Goal: Information Seeking & Learning: Learn about a topic

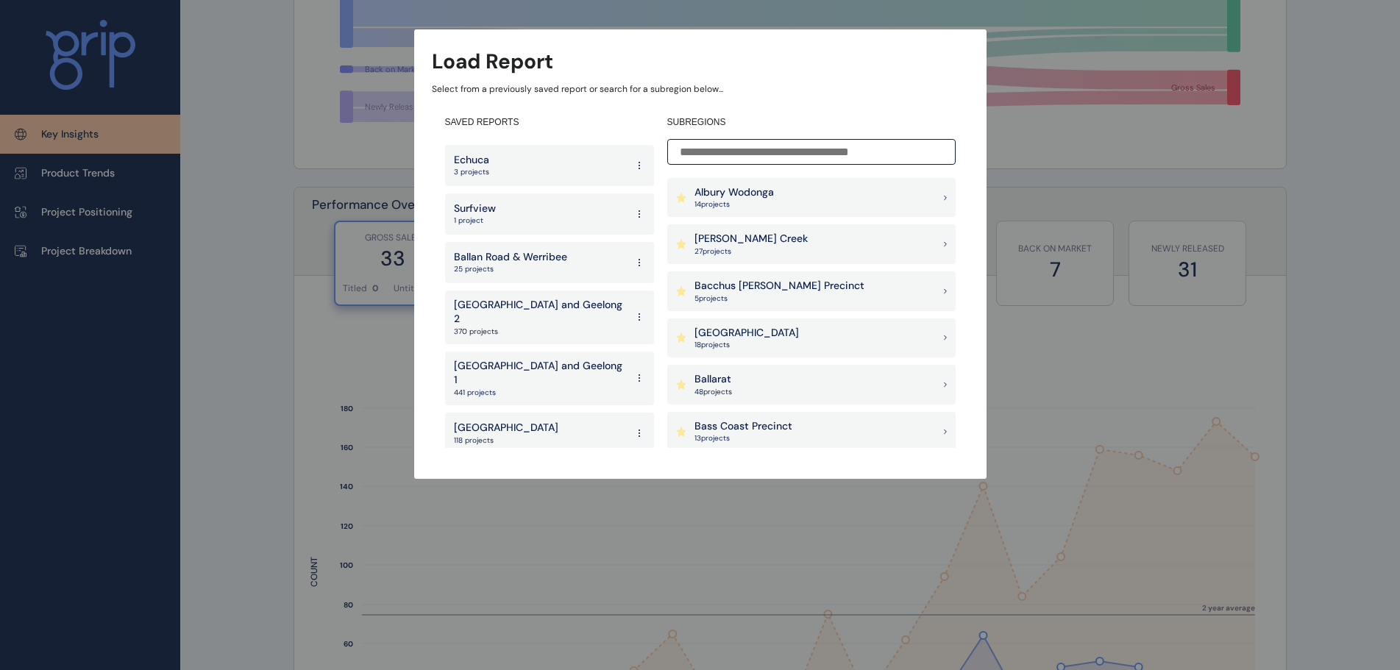
scroll to position [441, 0]
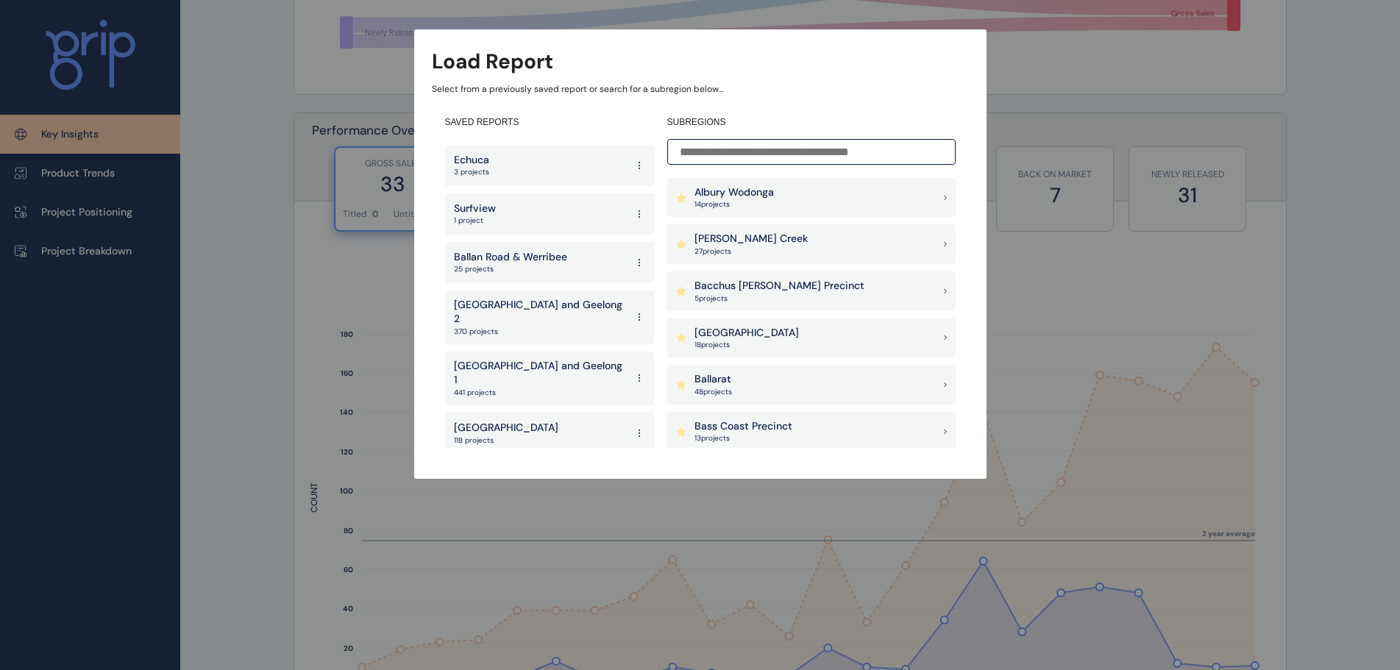
click at [491, 518] on p "West" at bounding box center [474, 525] width 40 height 15
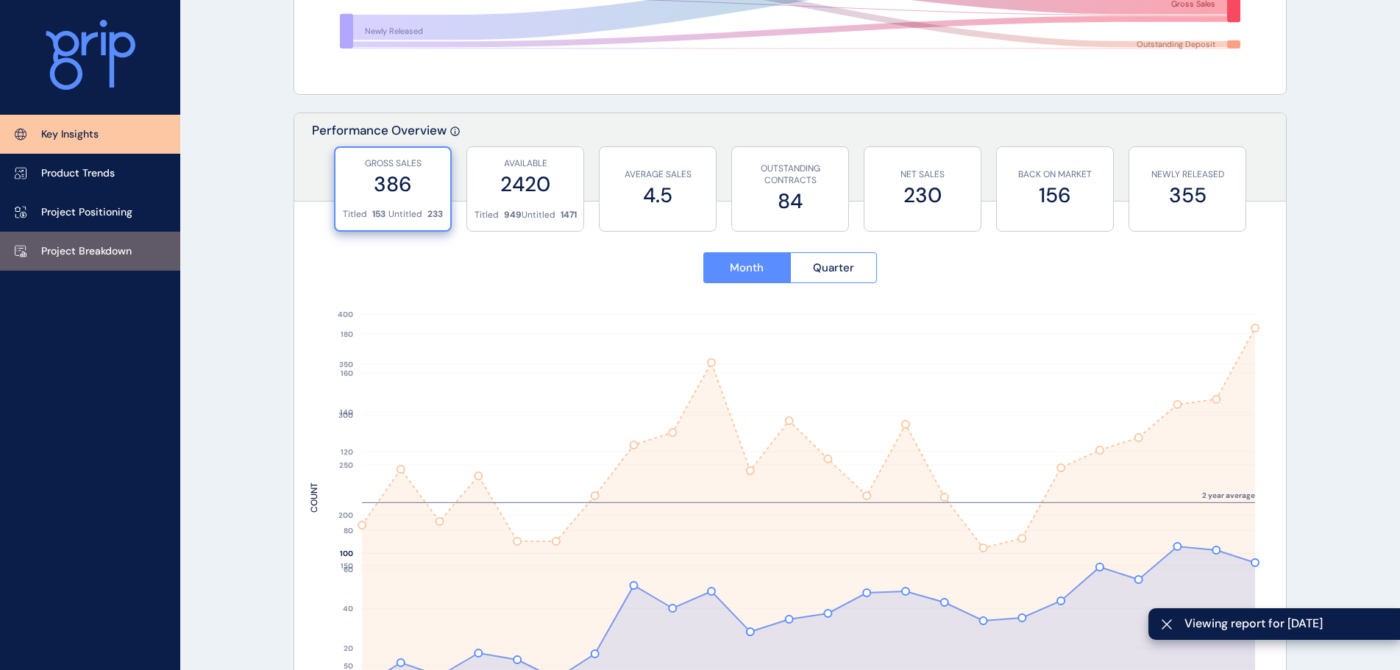
click at [75, 247] on p "Project Breakdown" at bounding box center [86, 251] width 90 height 15
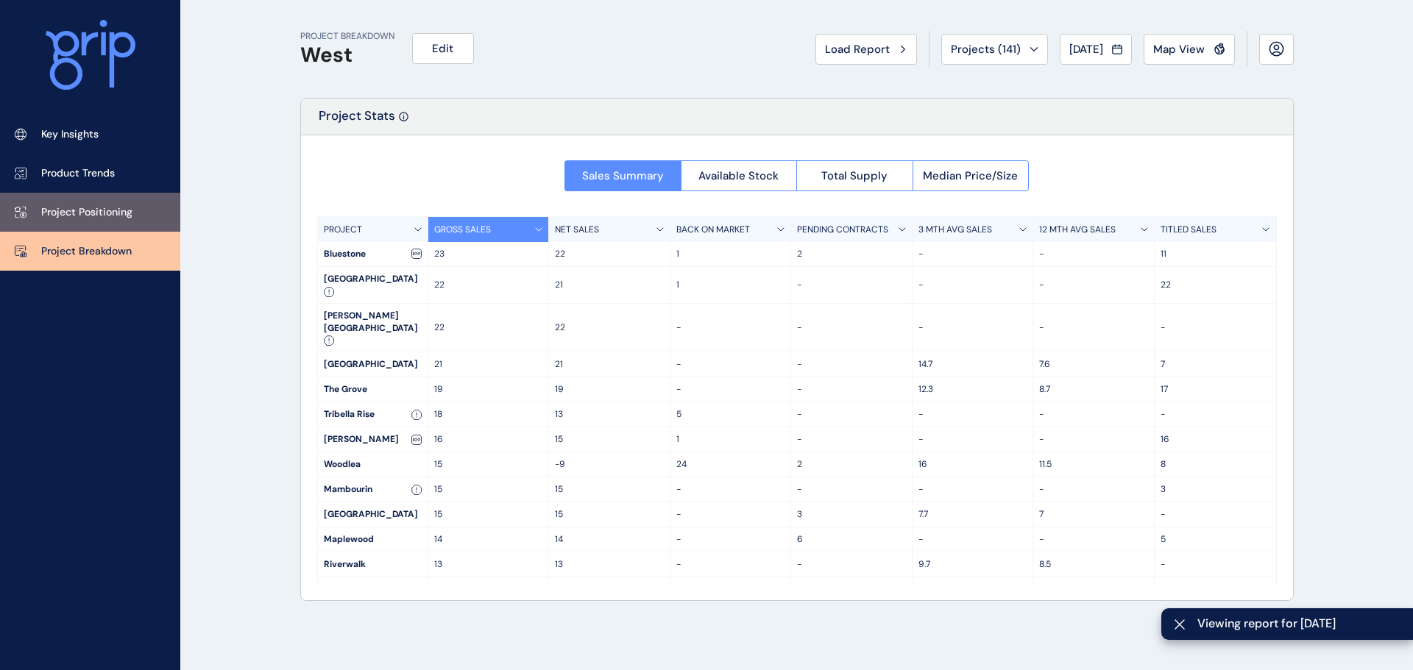
click at [112, 207] on p "Project Positioning" at bounding box center [86, 212] width 91 height 15
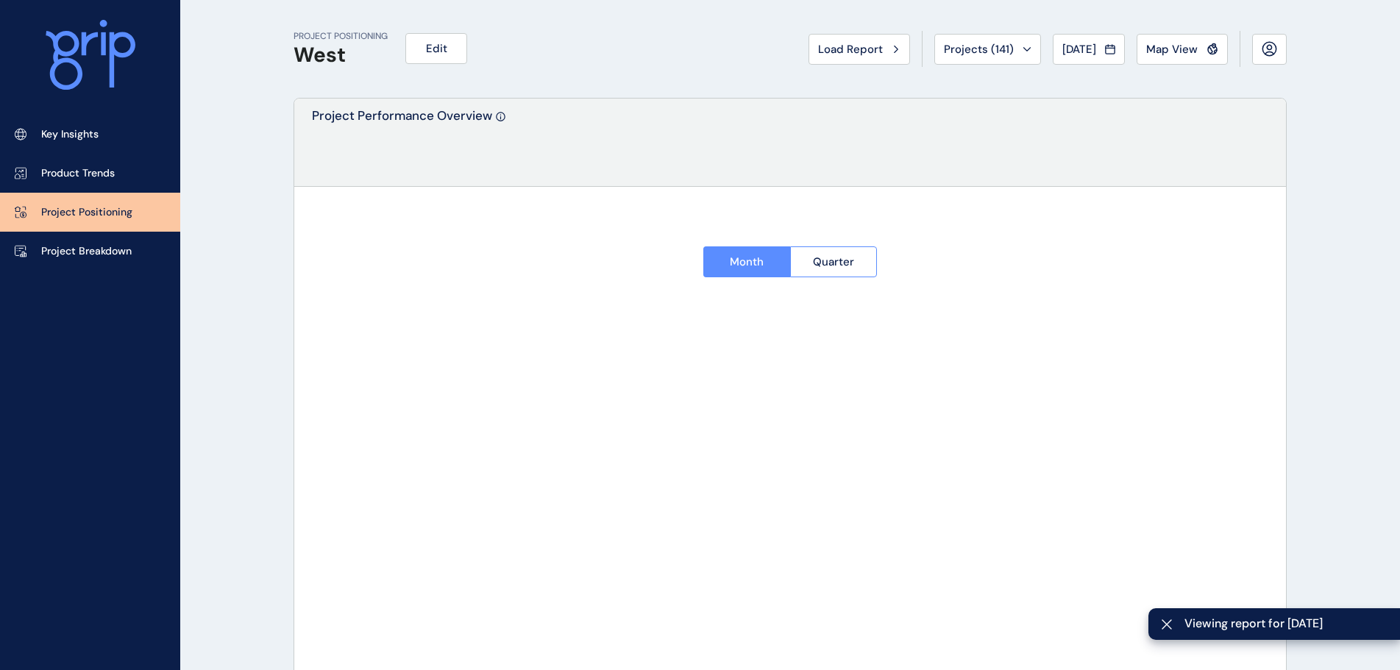
type input "*********"
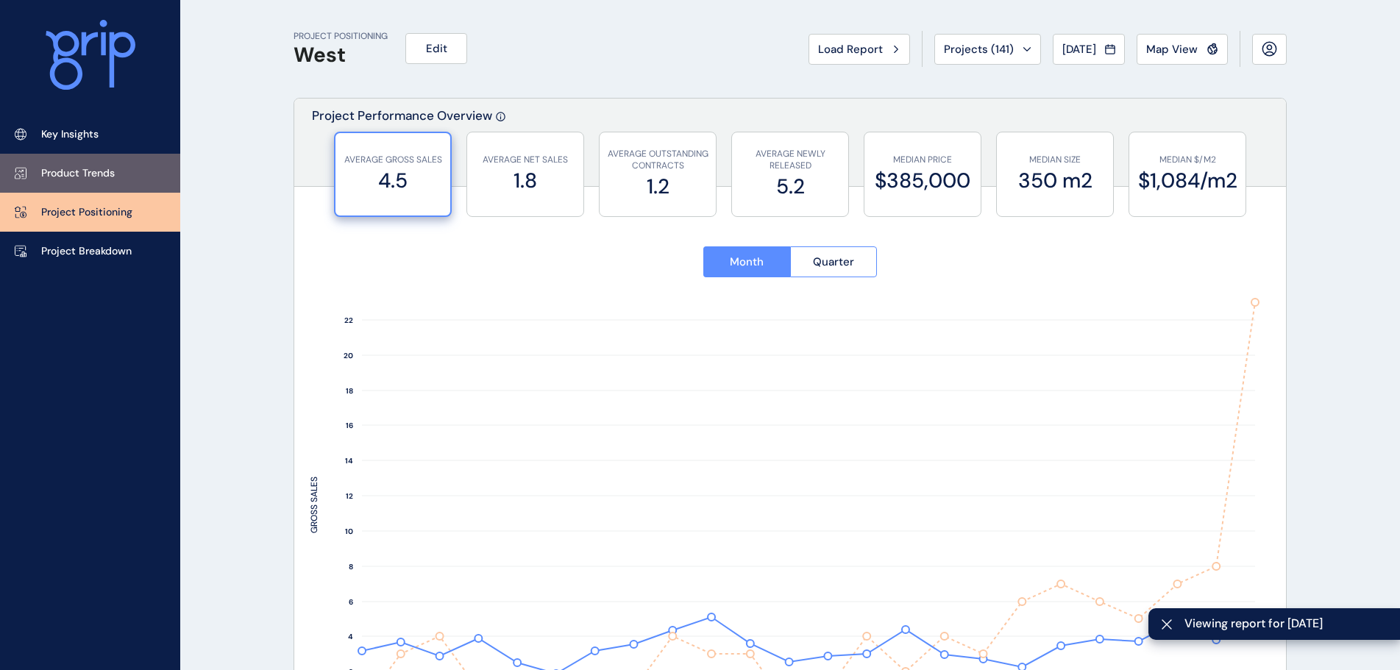
click at [117, 170] on link "Product Trends" at bounding box center [90, 173] width 180 height 39
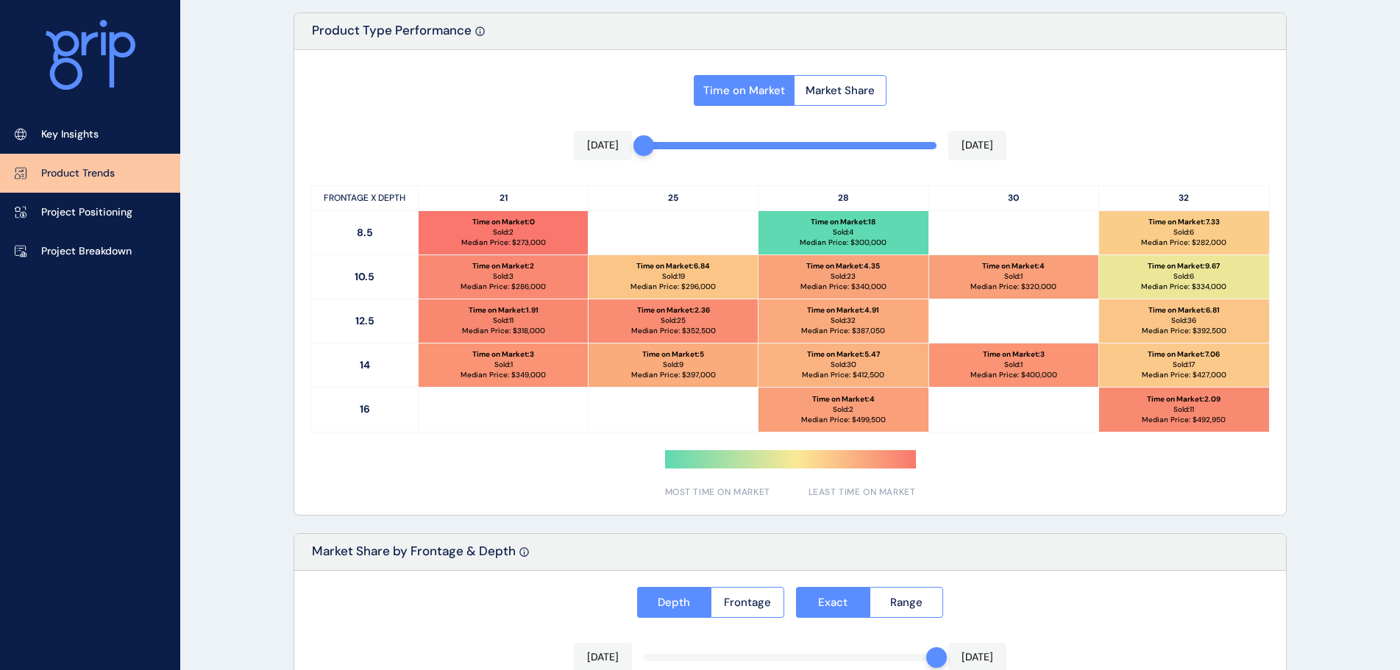
scroll to position [736, 0]
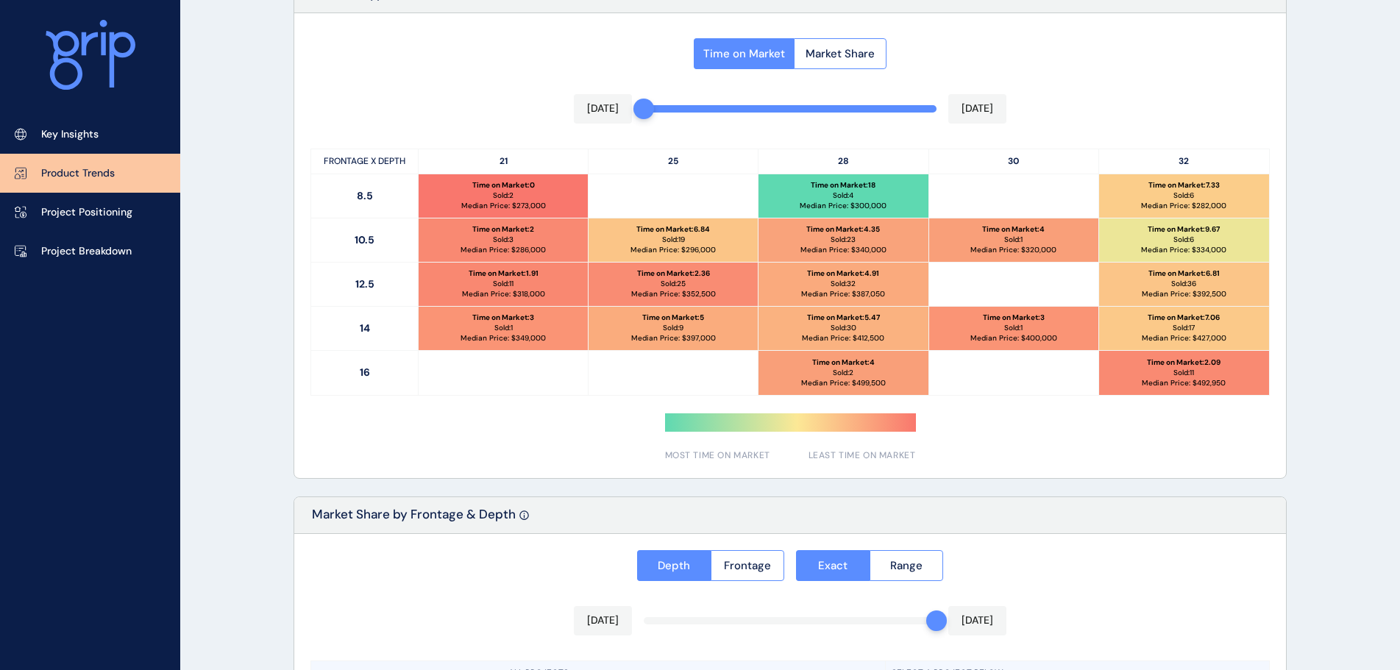
drag, startPoint x: 932, startPoint y: 183, endPoint x: 603, endPoint y: 174, distance: 329.0
click at [603, 174] on div "Time on Market Market Share Aug 2024 Jul 2025 FRONTAGE X DEPTH 21 25 28 30 32 8…" at bounding box center [790, 245] width 992 height 465
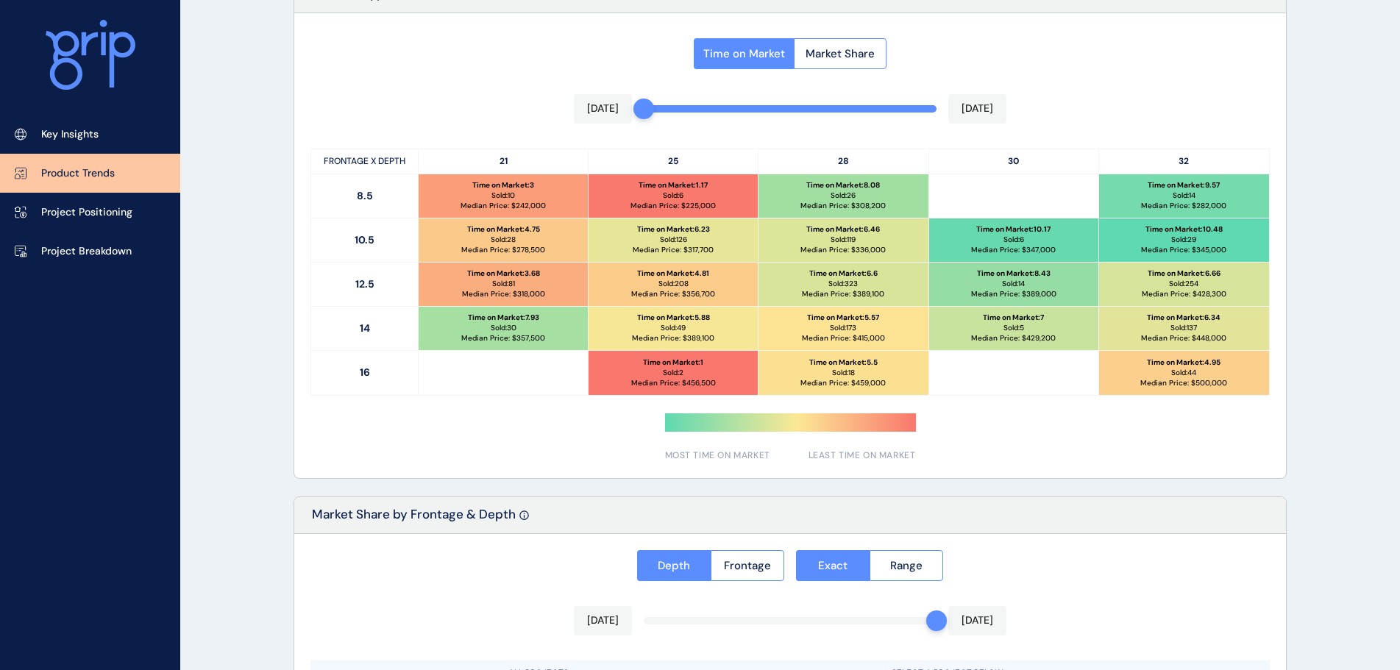
click at [408, 74] on div "Time on Market Market Share Aug 2024 Jul 2025 FRONTAGE X DEPTH 21 25 28 30 32 8…" at bounding box center [790, 245] width 992 height 465
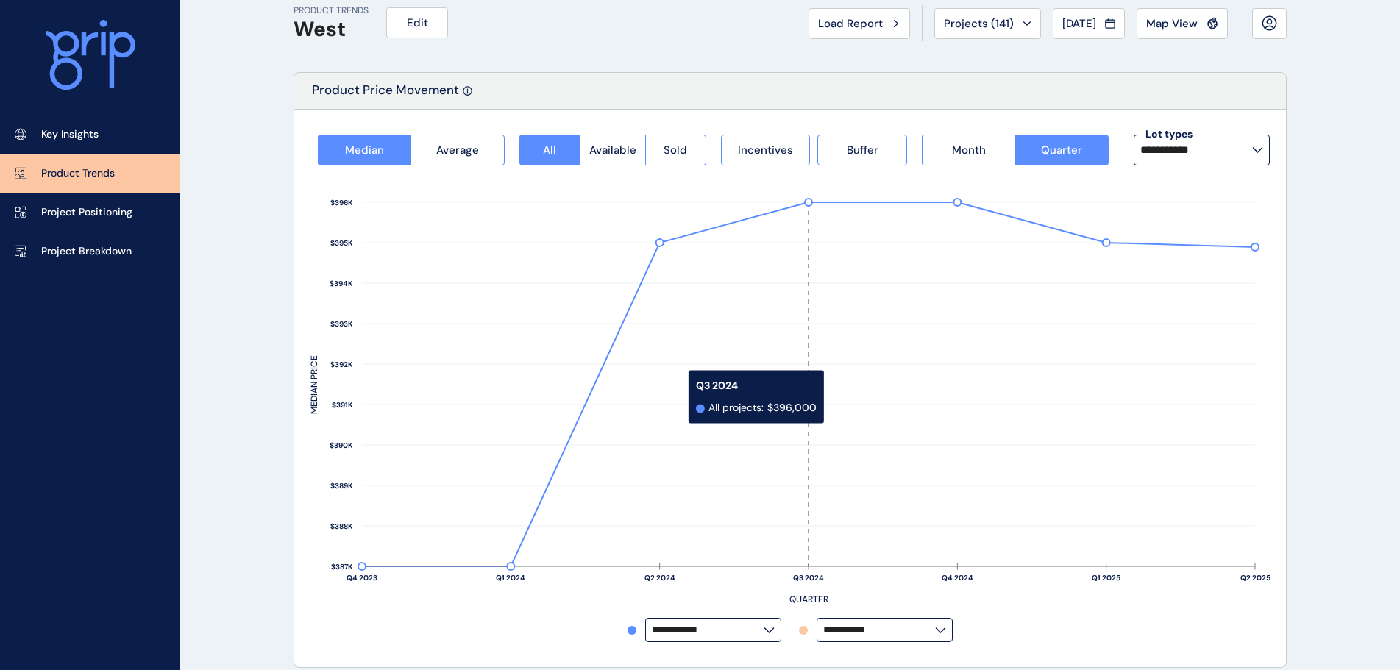
scroll to position [0, 0]
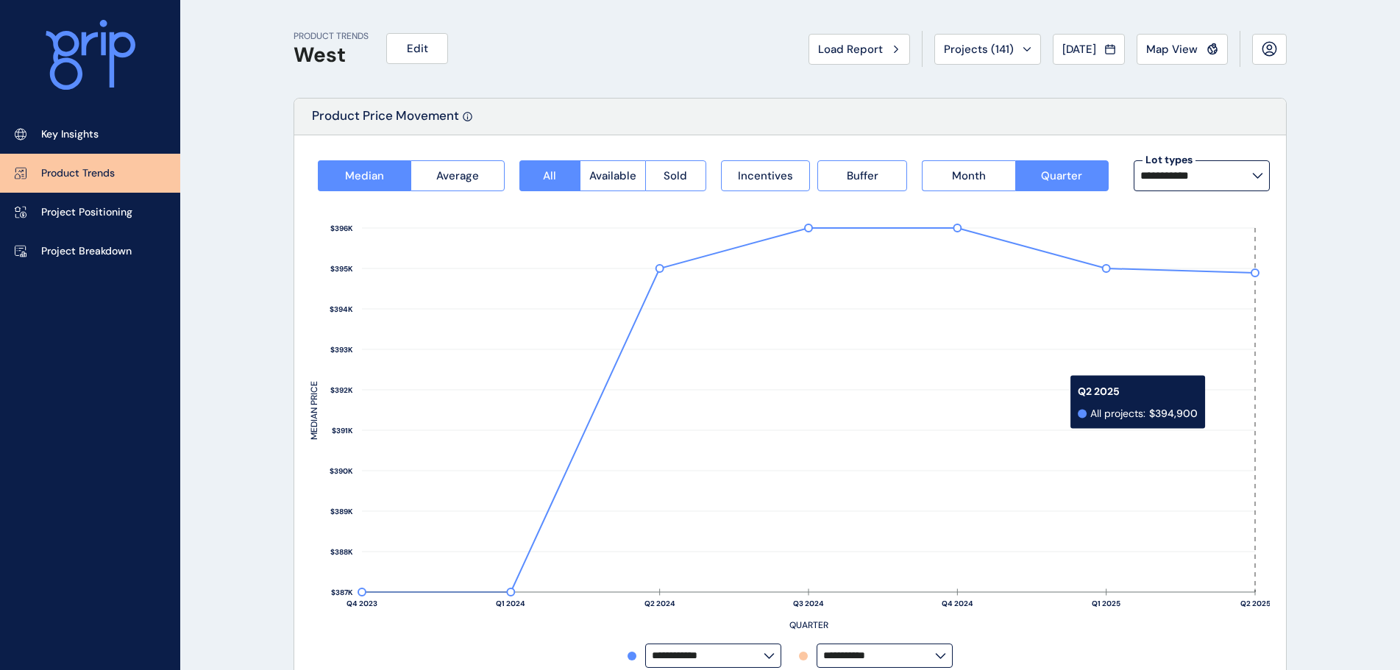
click at [1196, 418] on rect at bounding box center [1218, 410] width 74 height 364
click at [871, 54] on span "Load Report" at bounding box center [850, 49] width 65 height 15
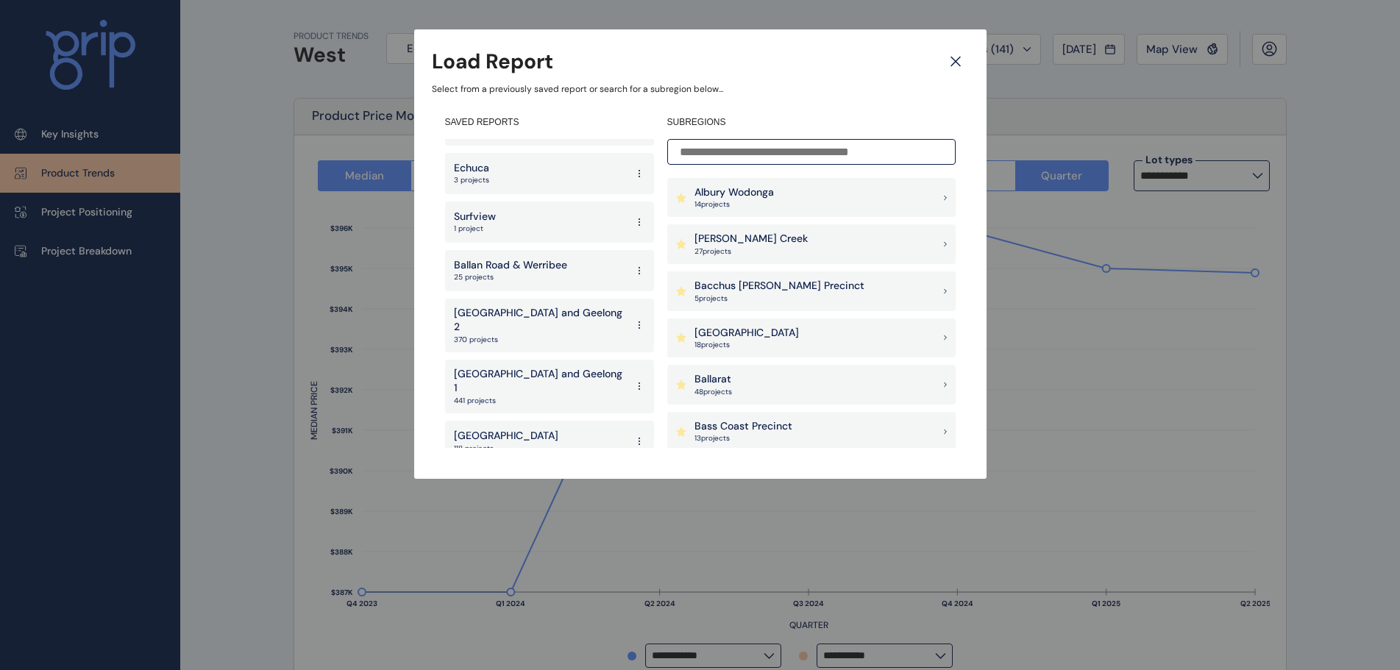
scroll to position [2804, 0]
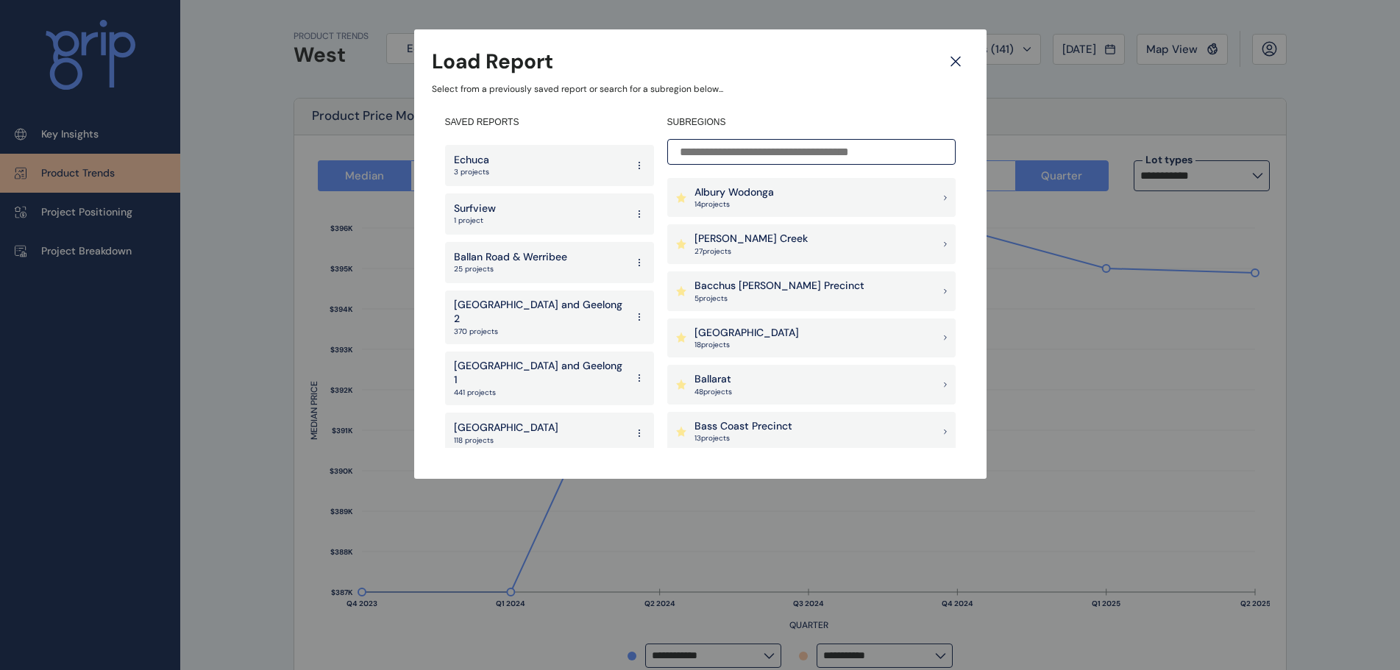
click at [494, 421] on p "North Region" at bounding box center [506, 428] width 104 height 15
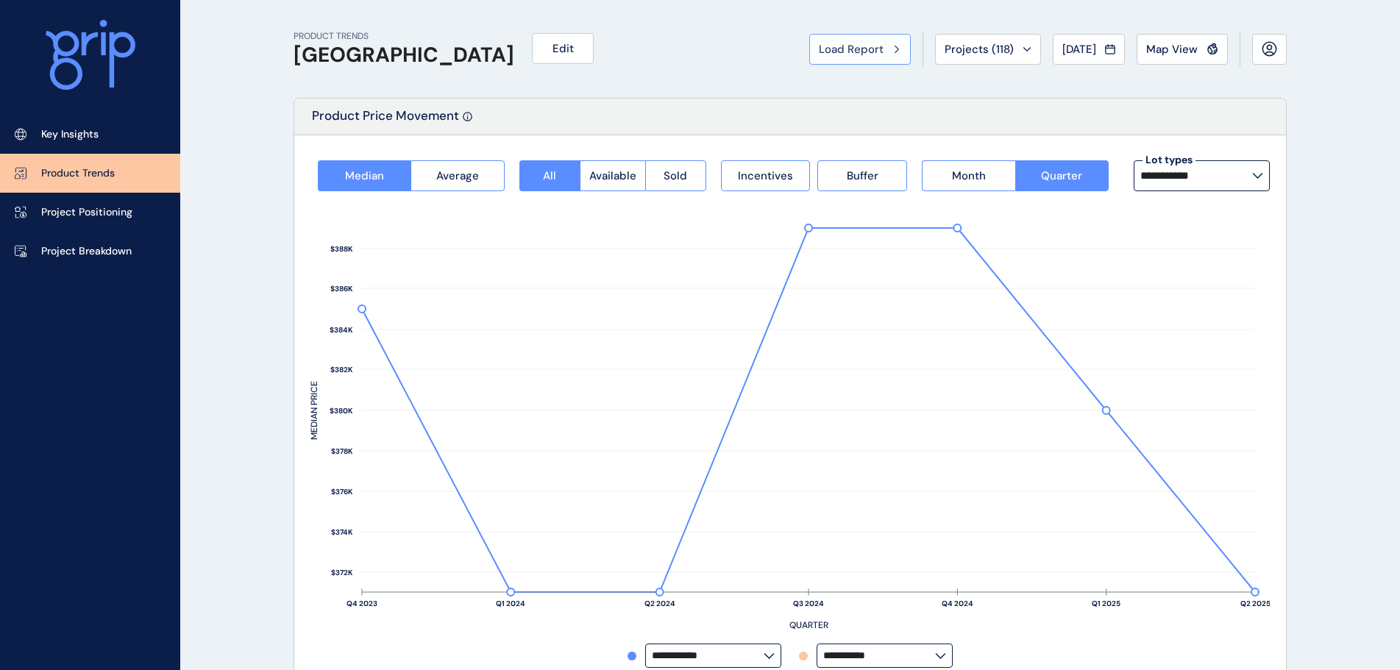
click at [842, 49] on span "Load Report" at bounding box center [851, 49] width 65 height 15
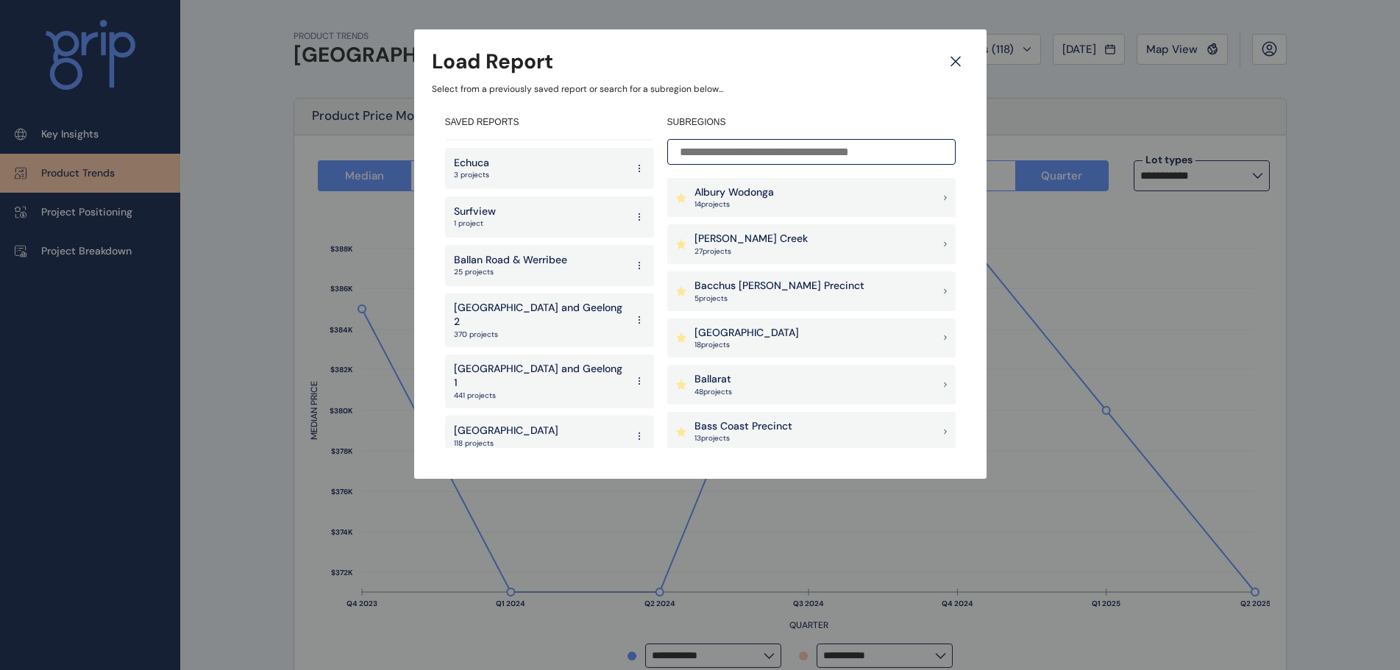
scroll to position [2804, 0]
click at [522, 469] on p "South East Region" at bounding box center [506, 476] width 104 height 15
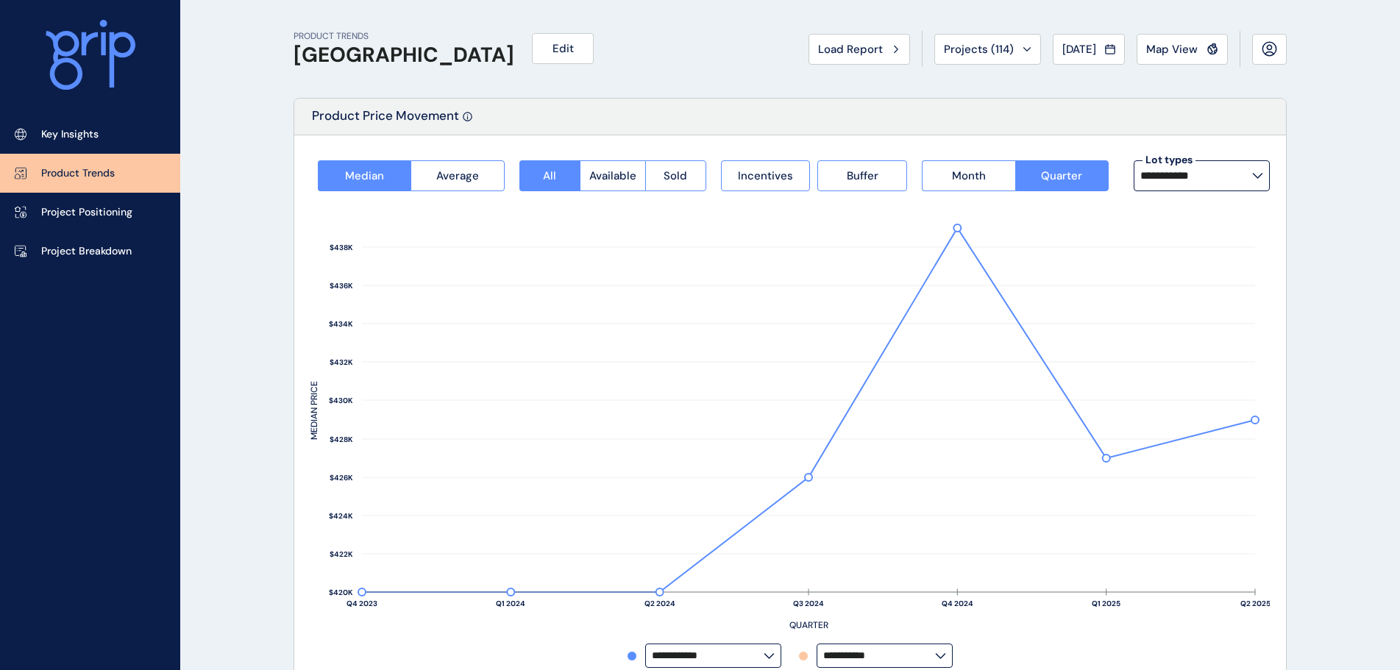
click at [820, 59] on button "Load Report" at bounding box center [860, 49] width 102 height 31
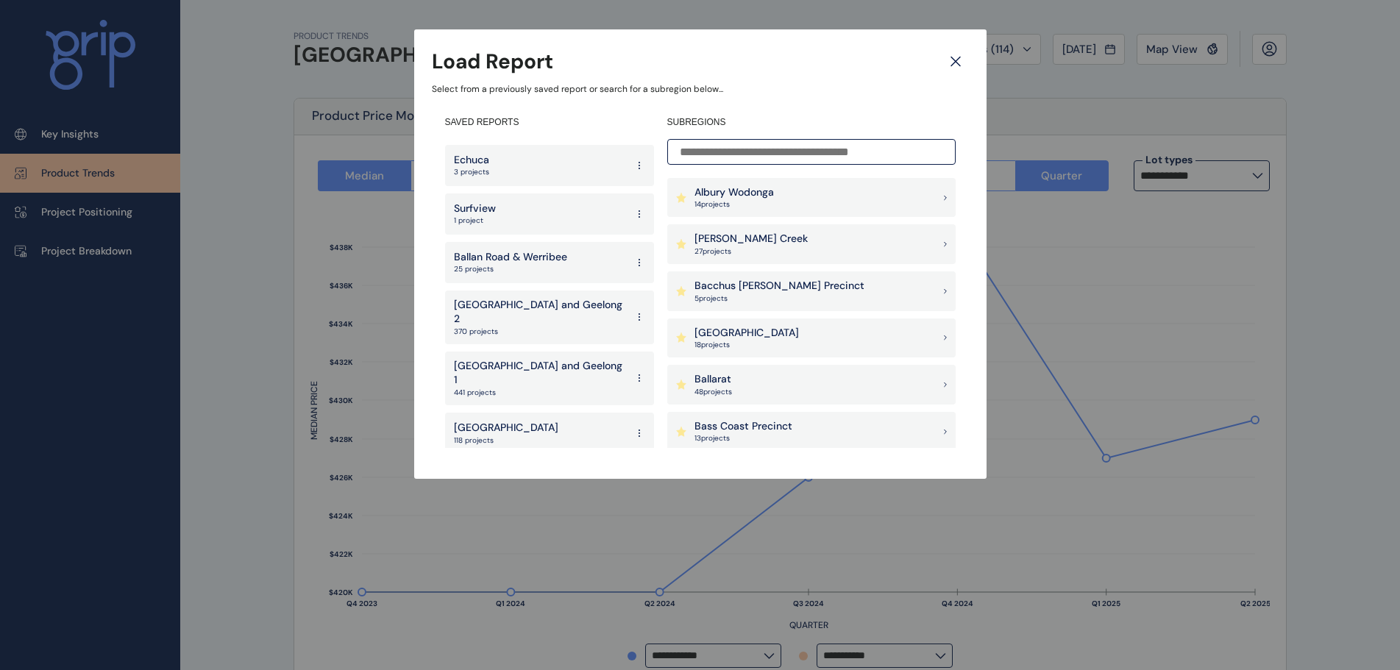
scroll to position [589, 0]
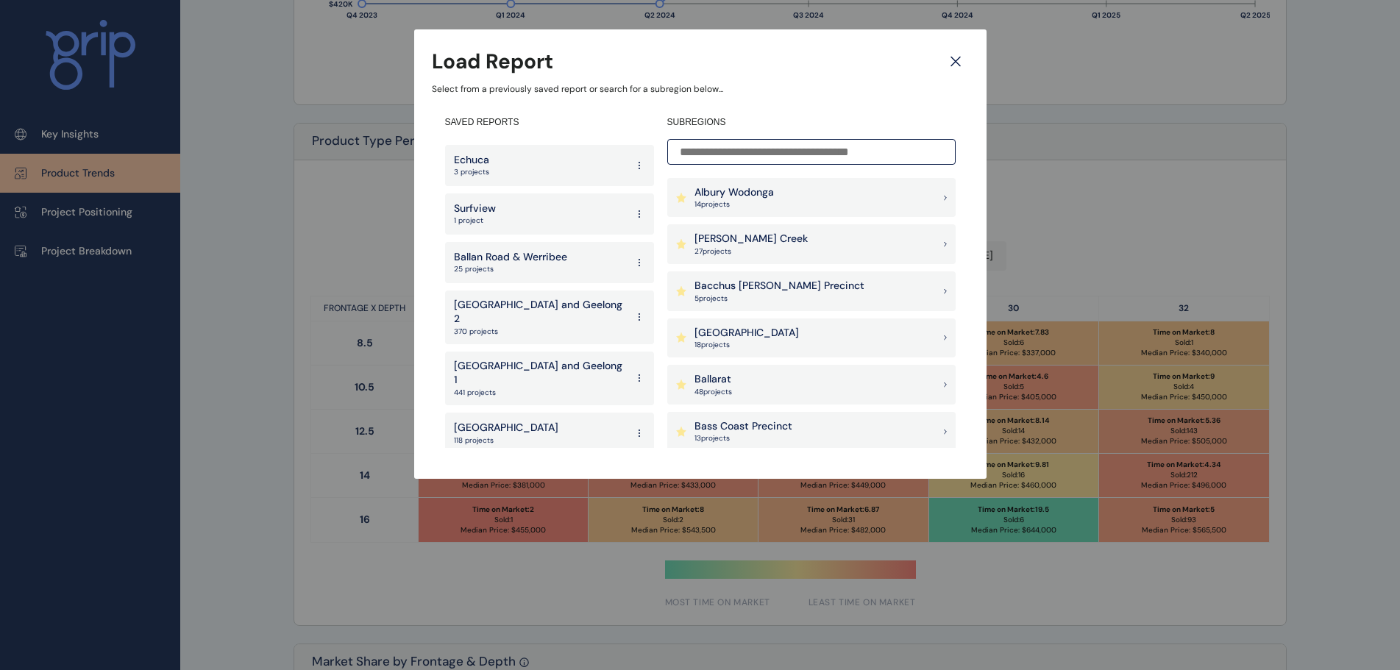
click at [478, 518] on p "West" at bounding box center [474, 525] width 40 height 15
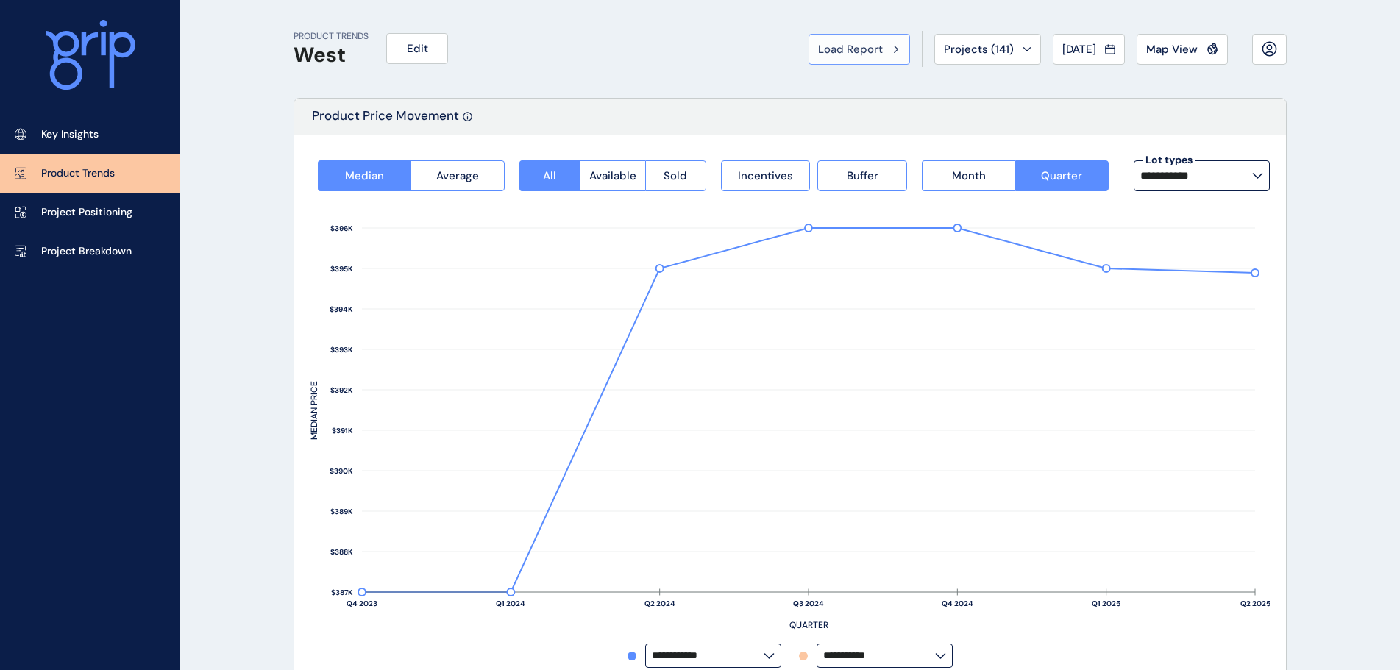
click at [859, 52] on span "Load Report" at bounding box center [850, 49] width 65 height 15
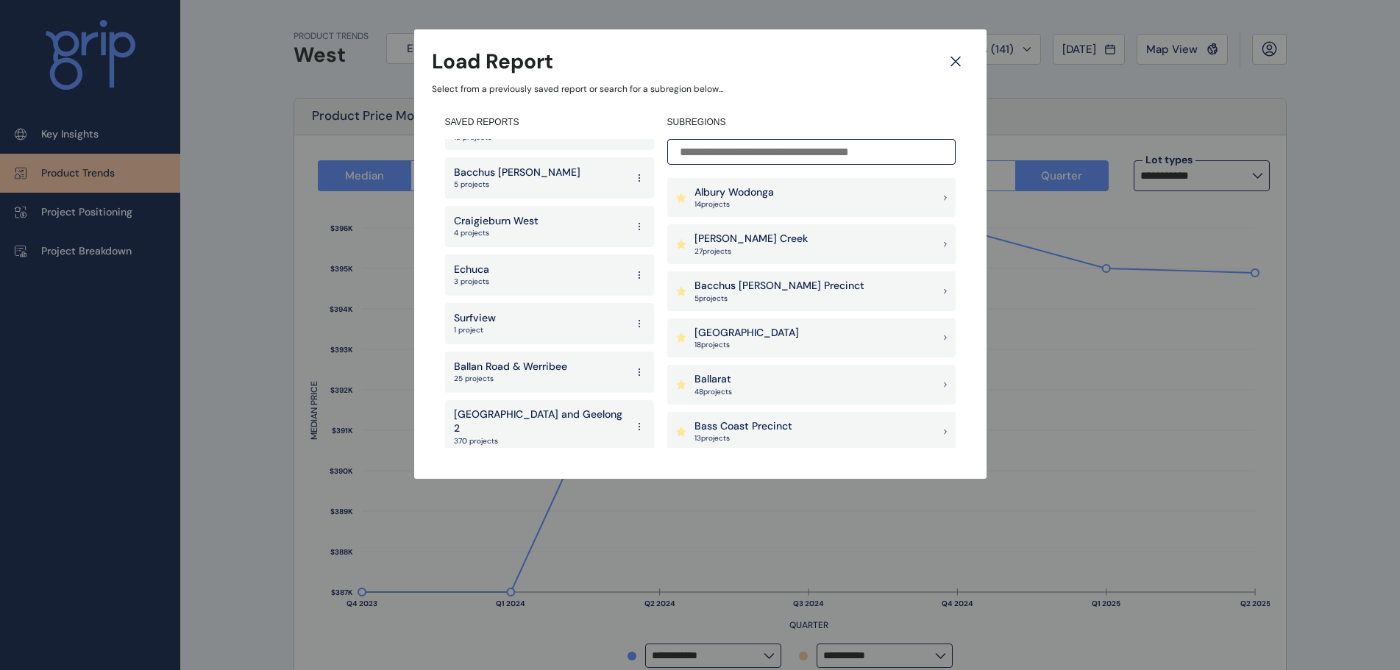
scroll to position [2804, 0]
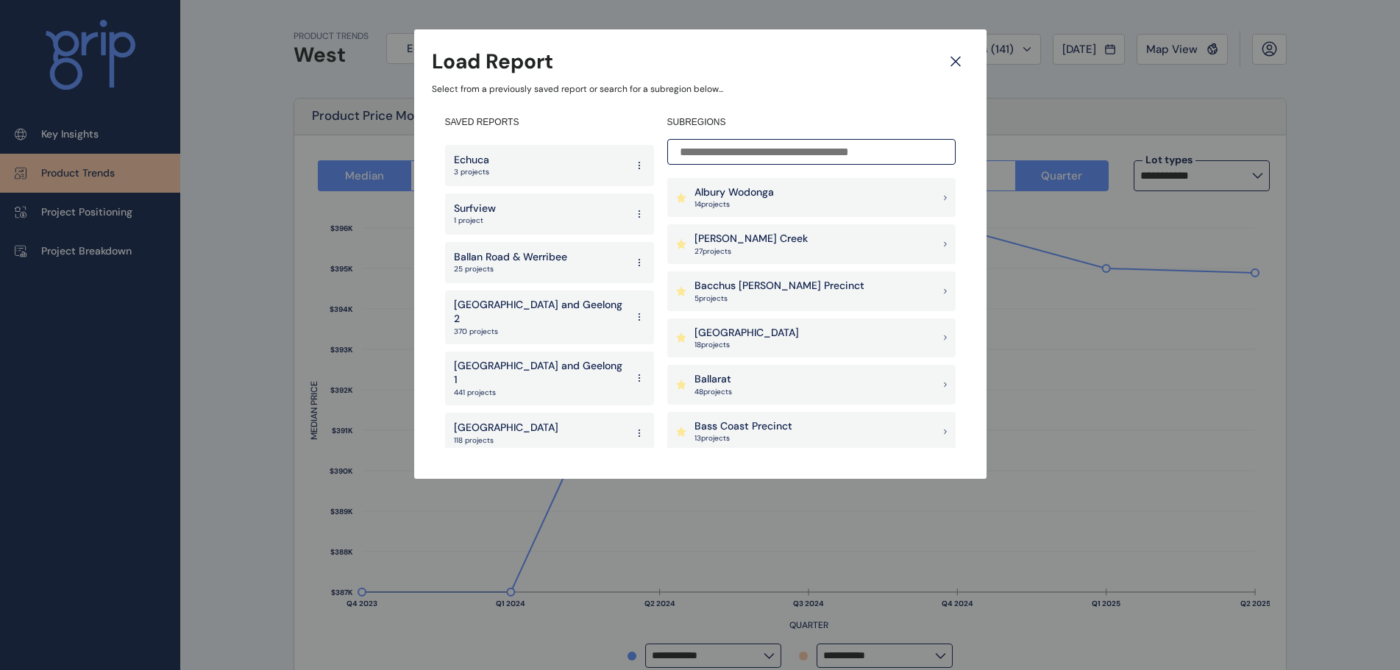
click at [523, 413] on div "North Region 118 projects" at bounding box center [549, 433] width 209 height 41
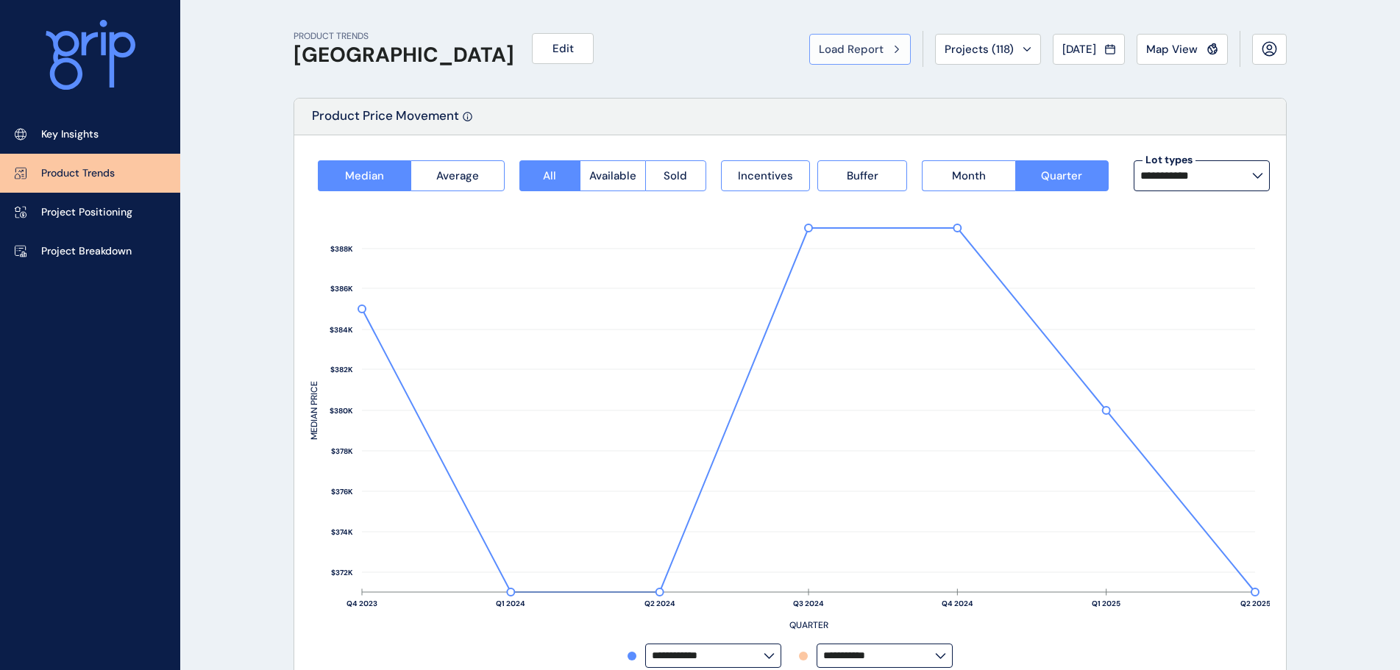
click at [869, 50] on span "Load Report" at bounding box center [851, 49] width 65 height 15
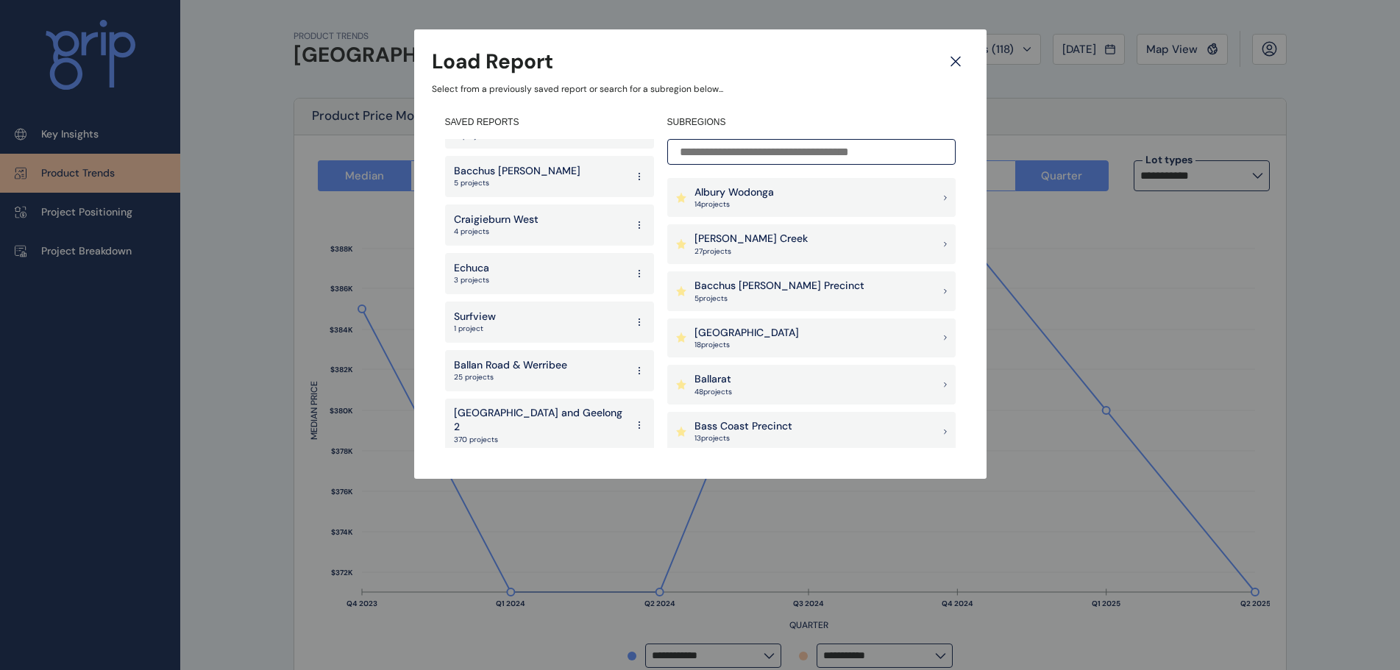
scroll to position [2804, 0]
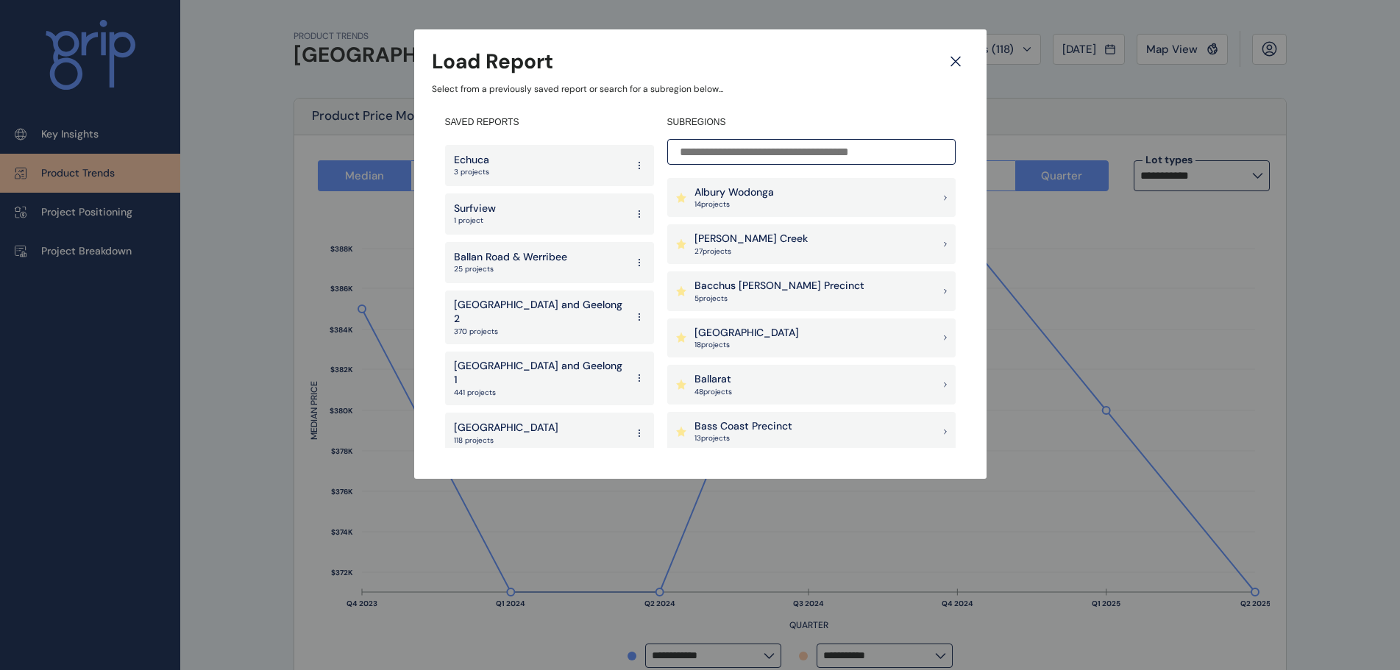
click at [494, 510] on div "West 141 projects" at bounding box center [549, 530] width 209 height 41
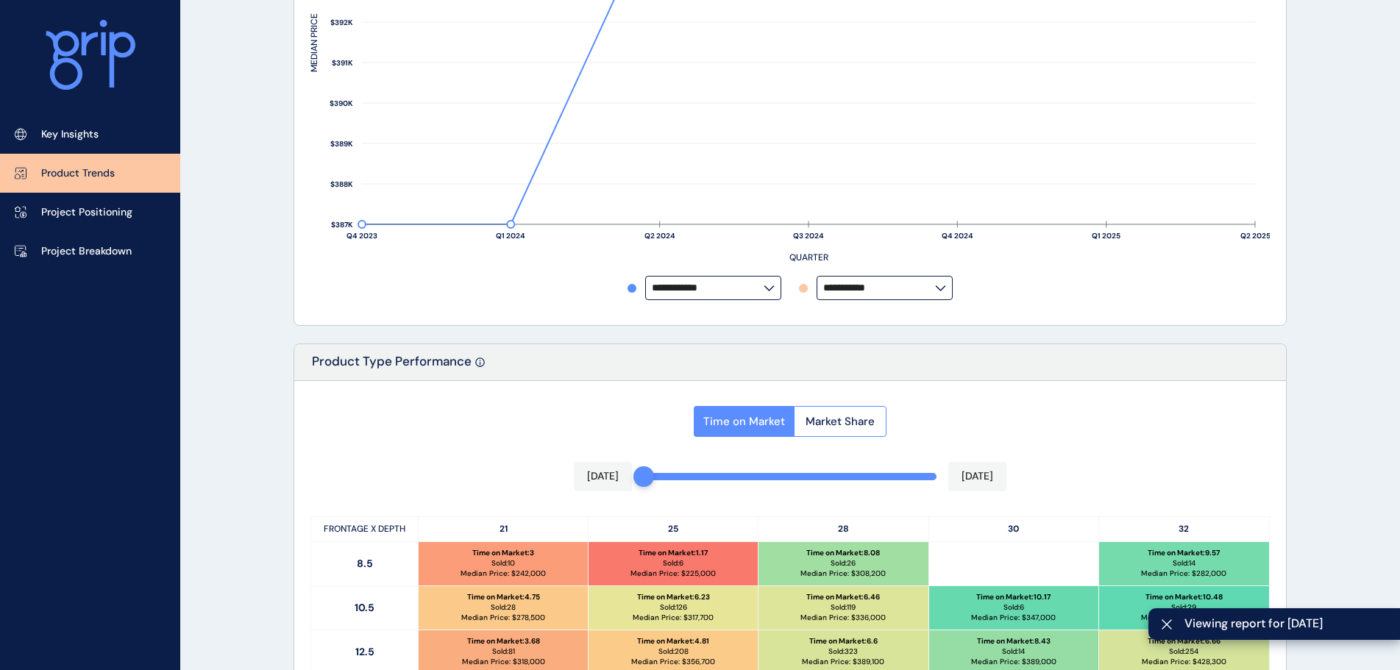
scroll to position [662, 0]
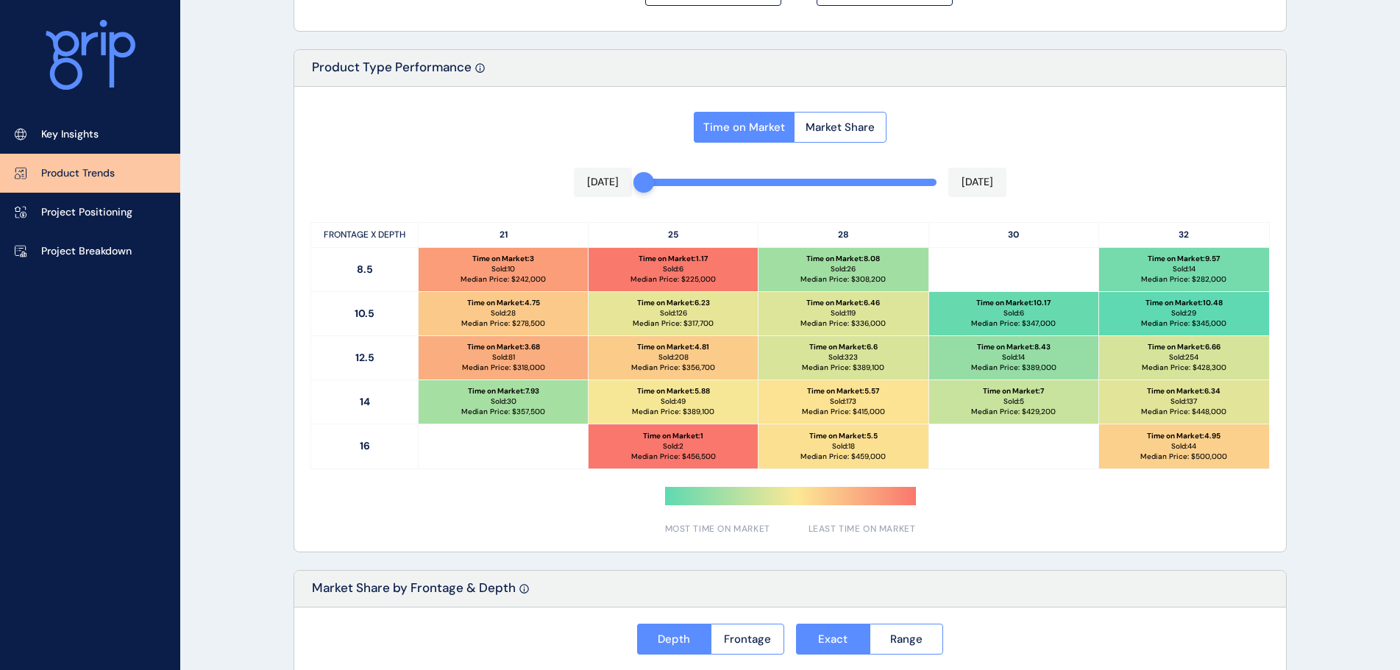
click at [1260, 118] on div "Time on Market Market Share Aug 2024 Jul 2025 FRONTAGE X DEPTH 21 25 28 30 32 8…" at bounding box center [790, 319] width 992 height 465
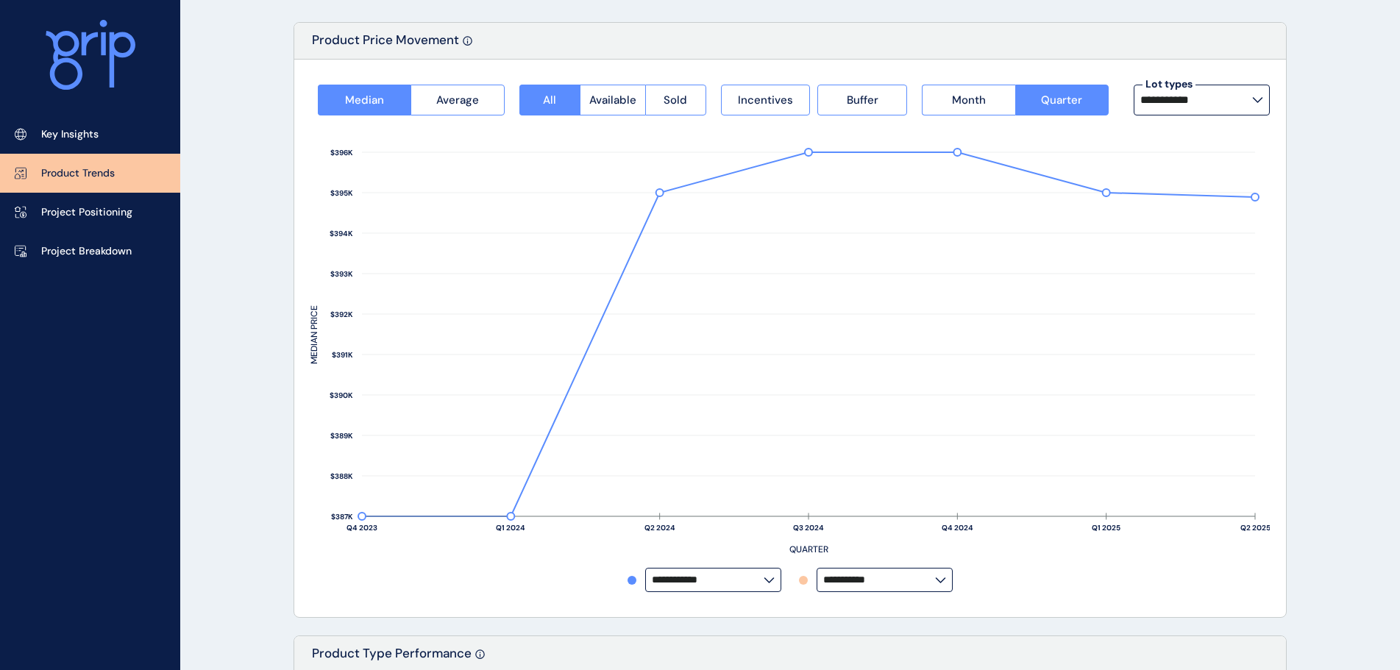
scroll to position [0, 0]
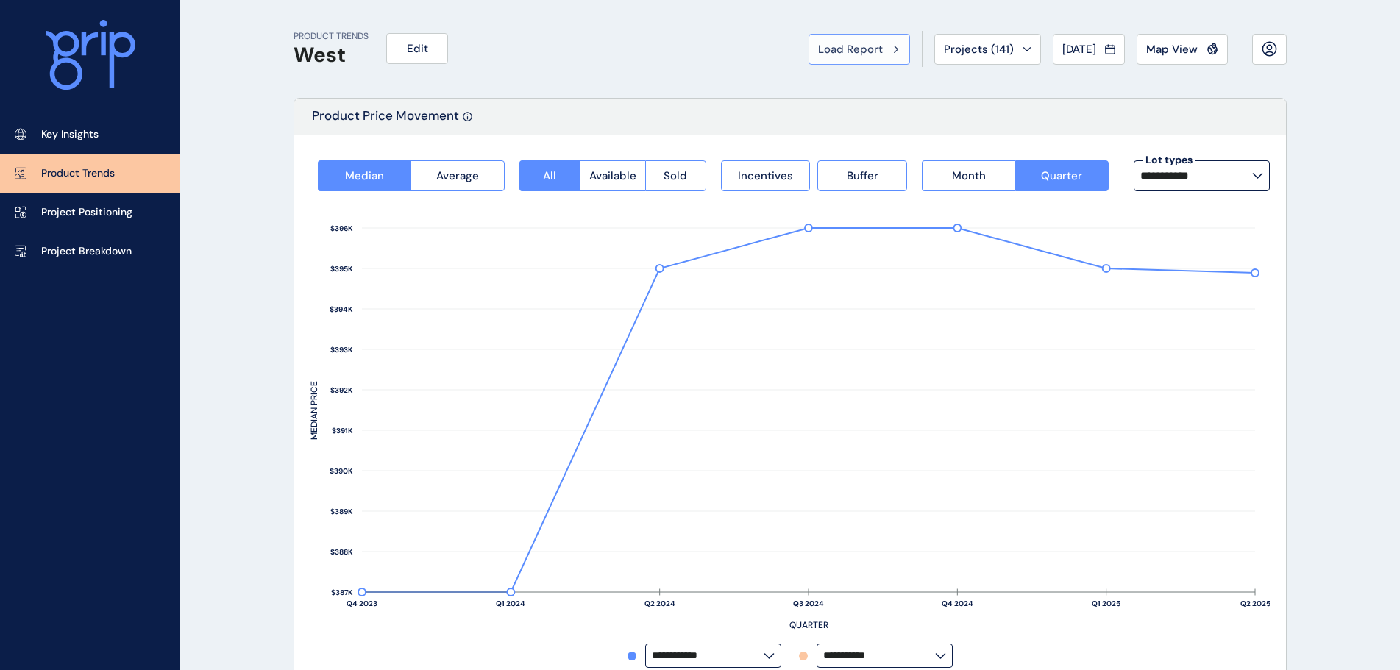
click at [820, 45] on span "Load Report" at bounding box center [850, 49] width 65 height 15
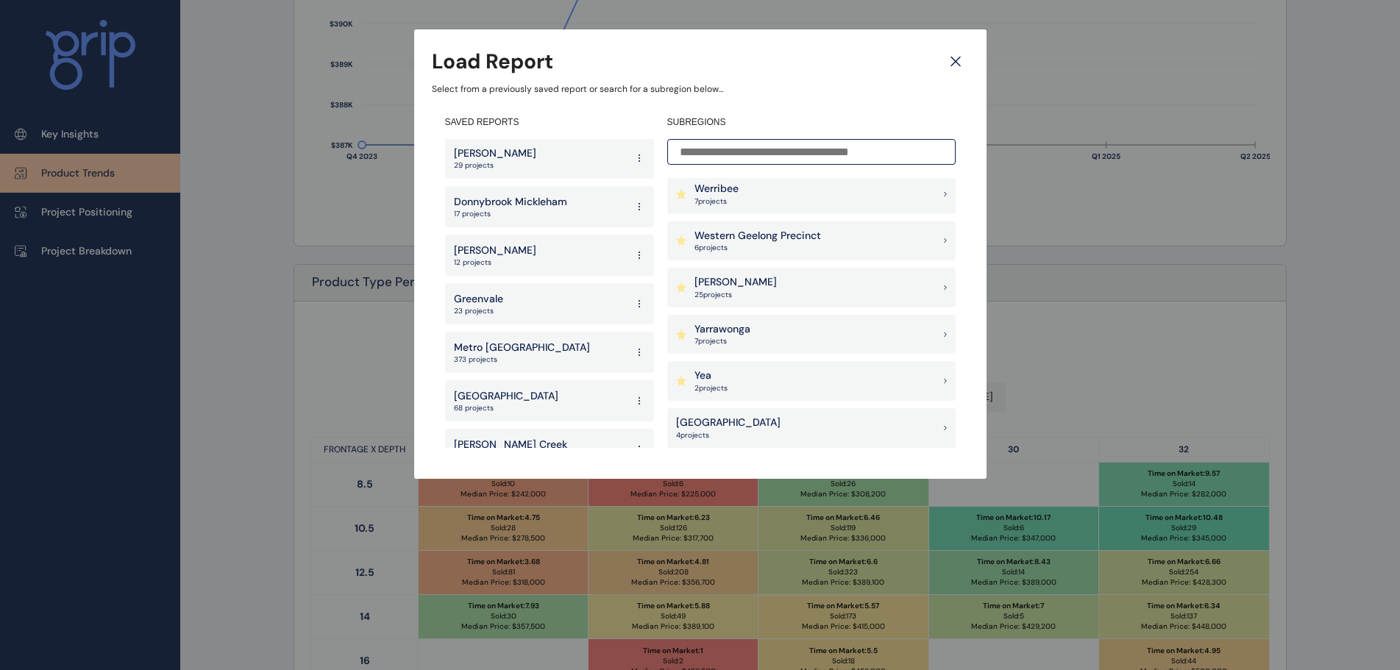
scroll to position [515, 0]
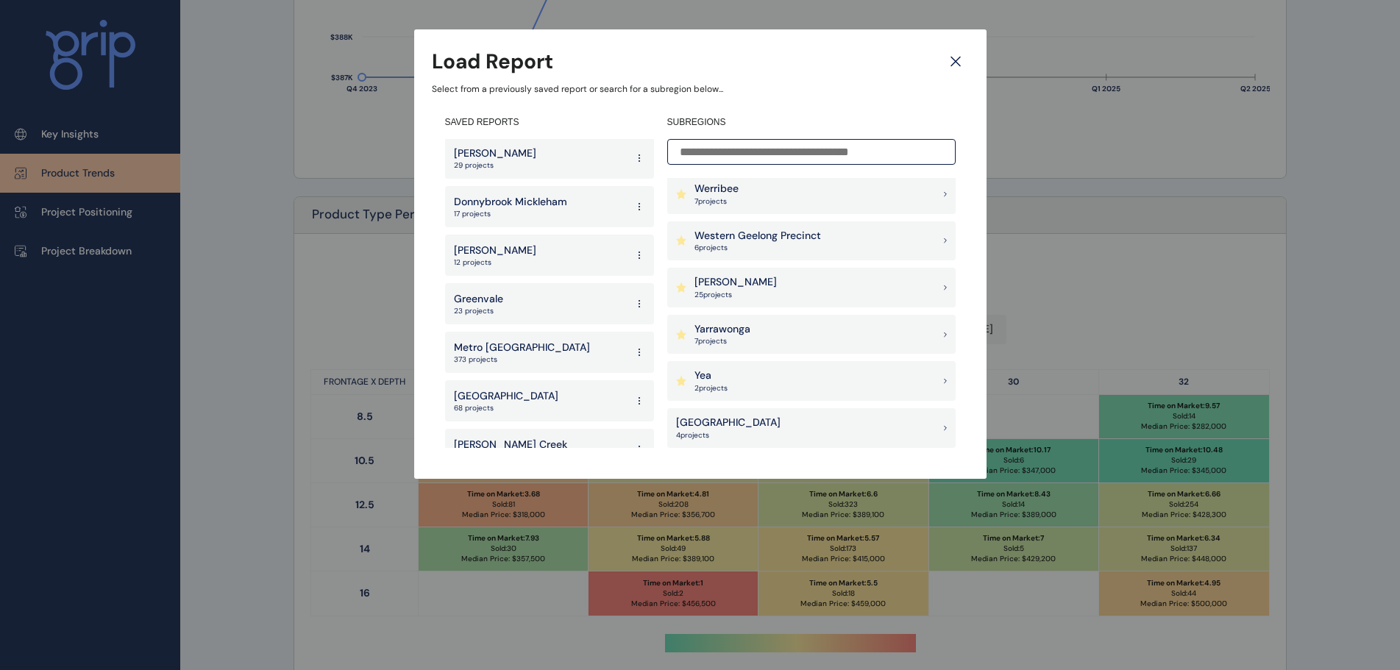
click at [753, 330] on div "Yarrawonga 7 project s" at bounding box center [811, 335] width 288 height 40
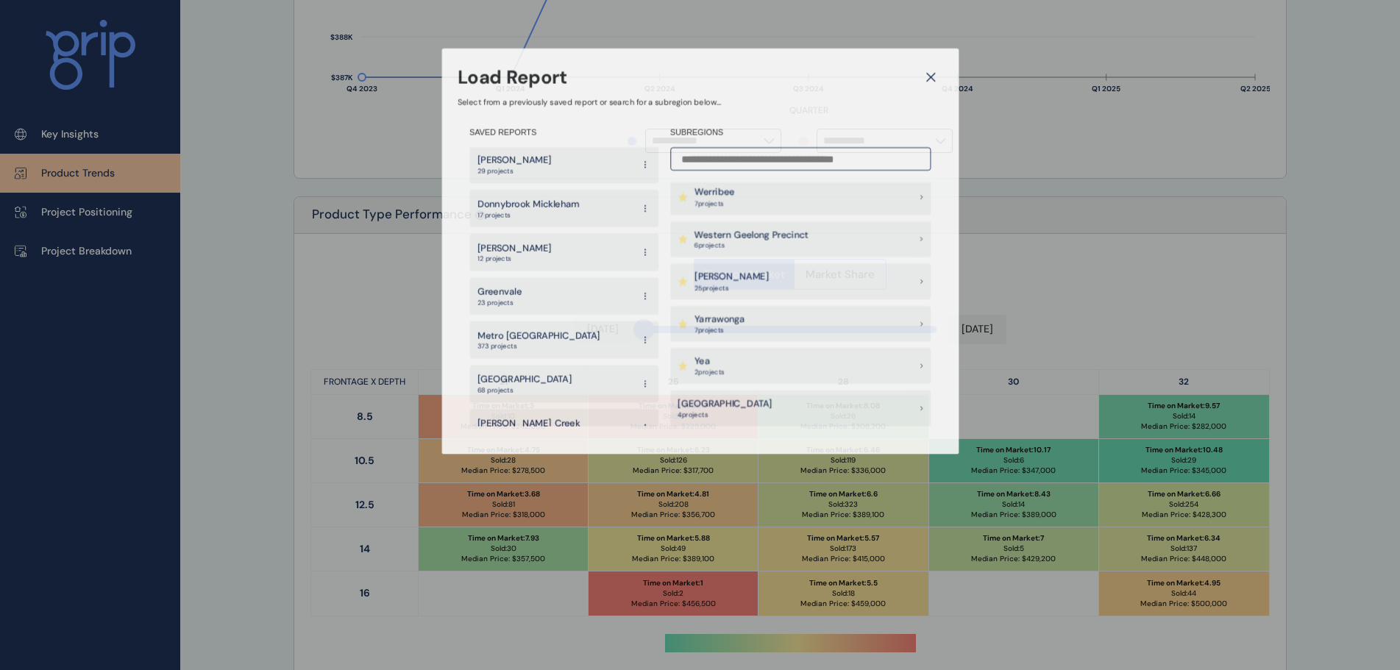
type input "*********"
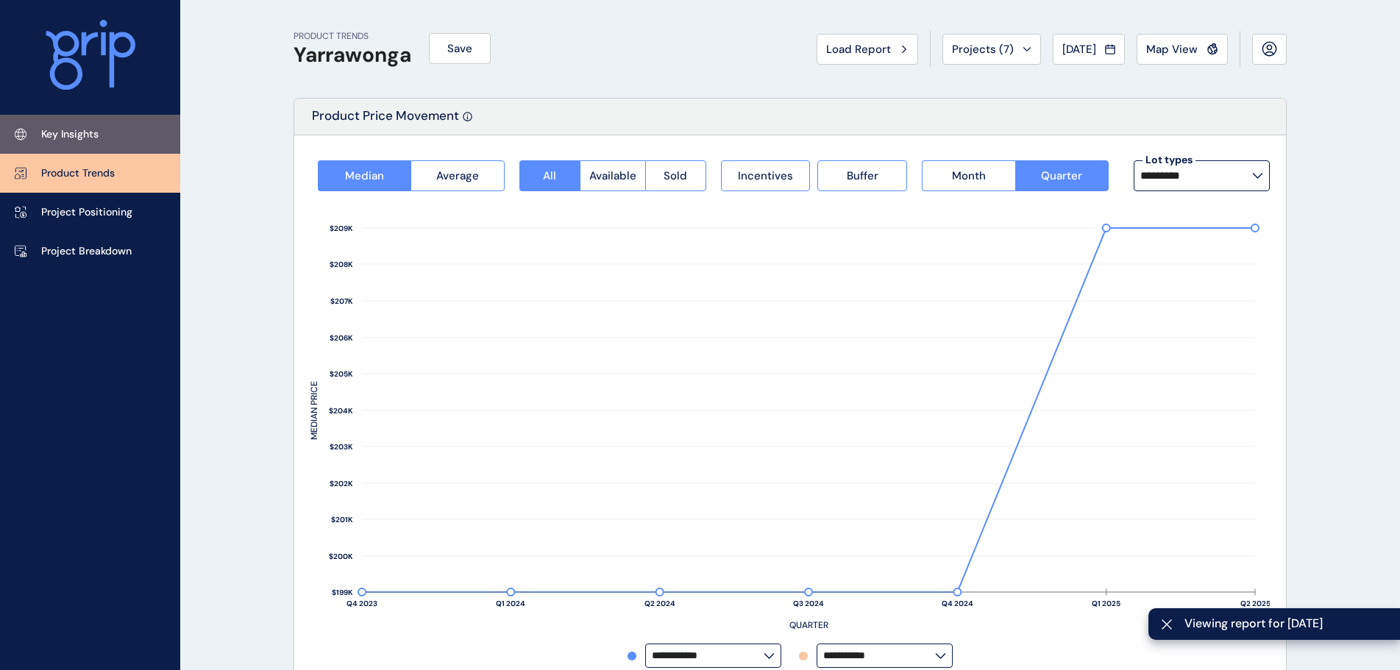
click at [88, 131] on p "Key Insights" at bounding box center [69, 134] width 57 height 15
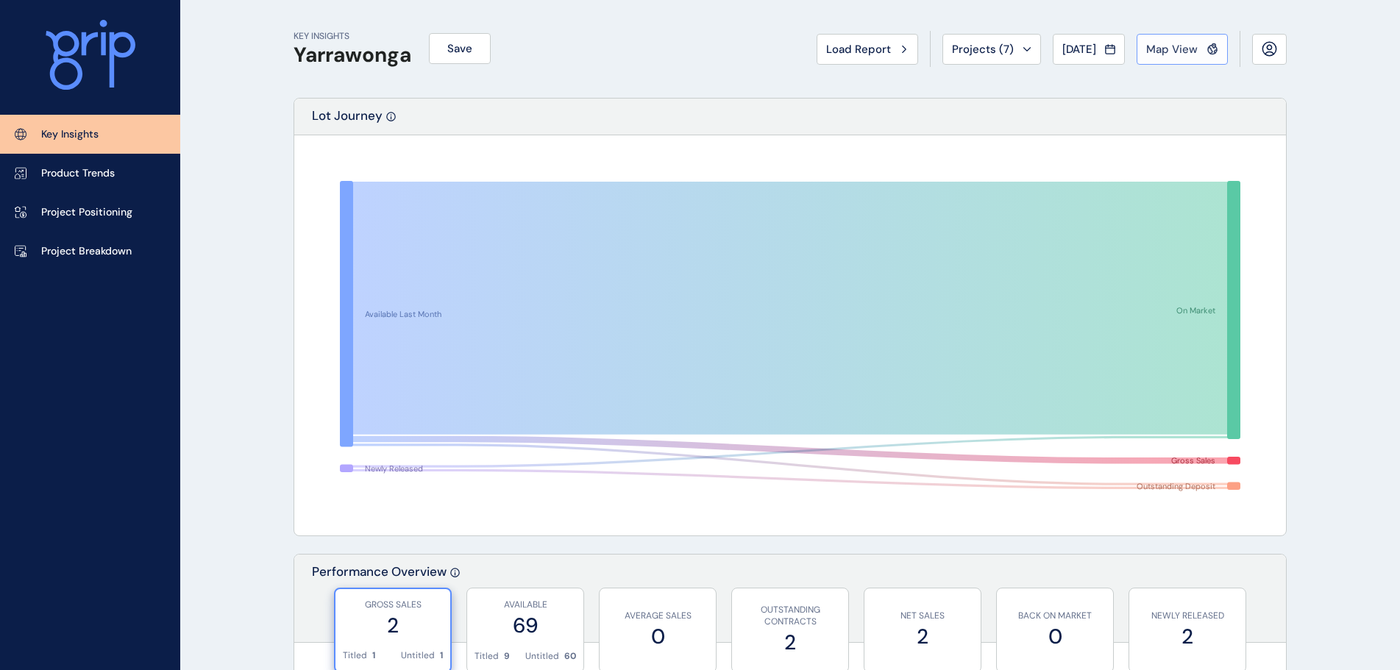
click at [1145, 48] on button "Map View" at bounding box center [1182, 49] width 91 height 31
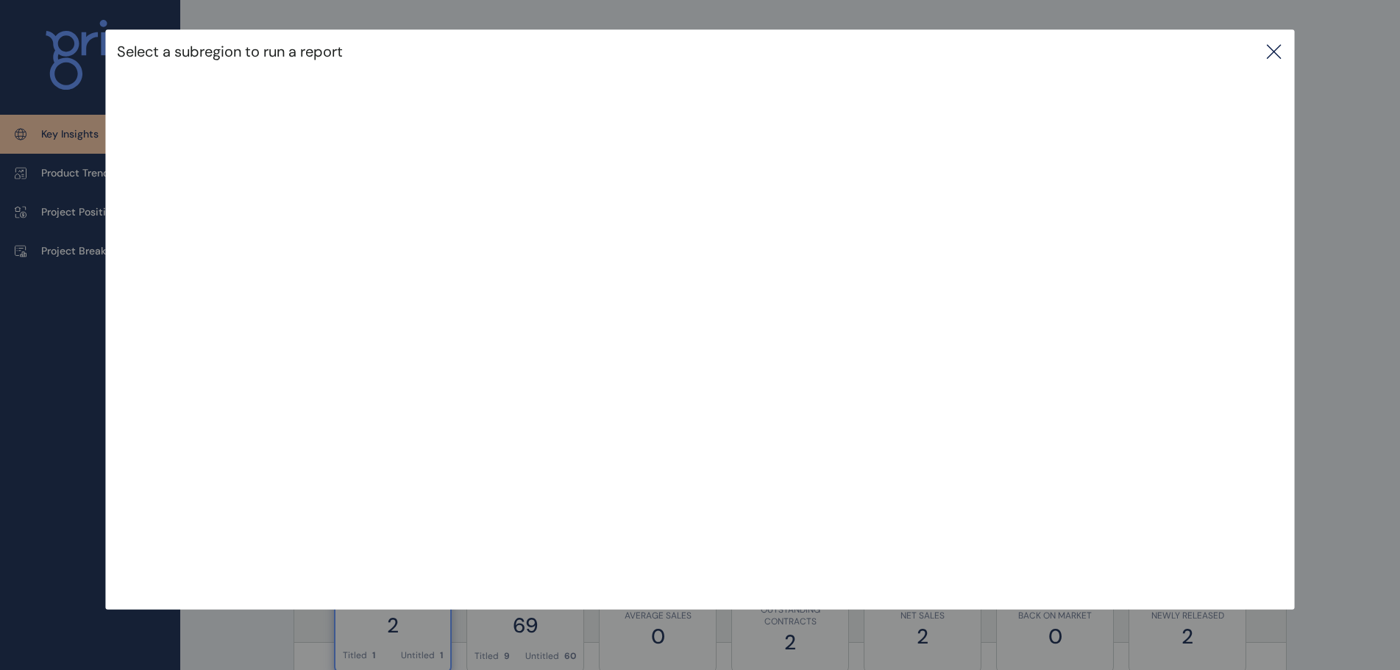
click at [1274, 51] on icon at bounding box center [1274, 52] width 18 height 18
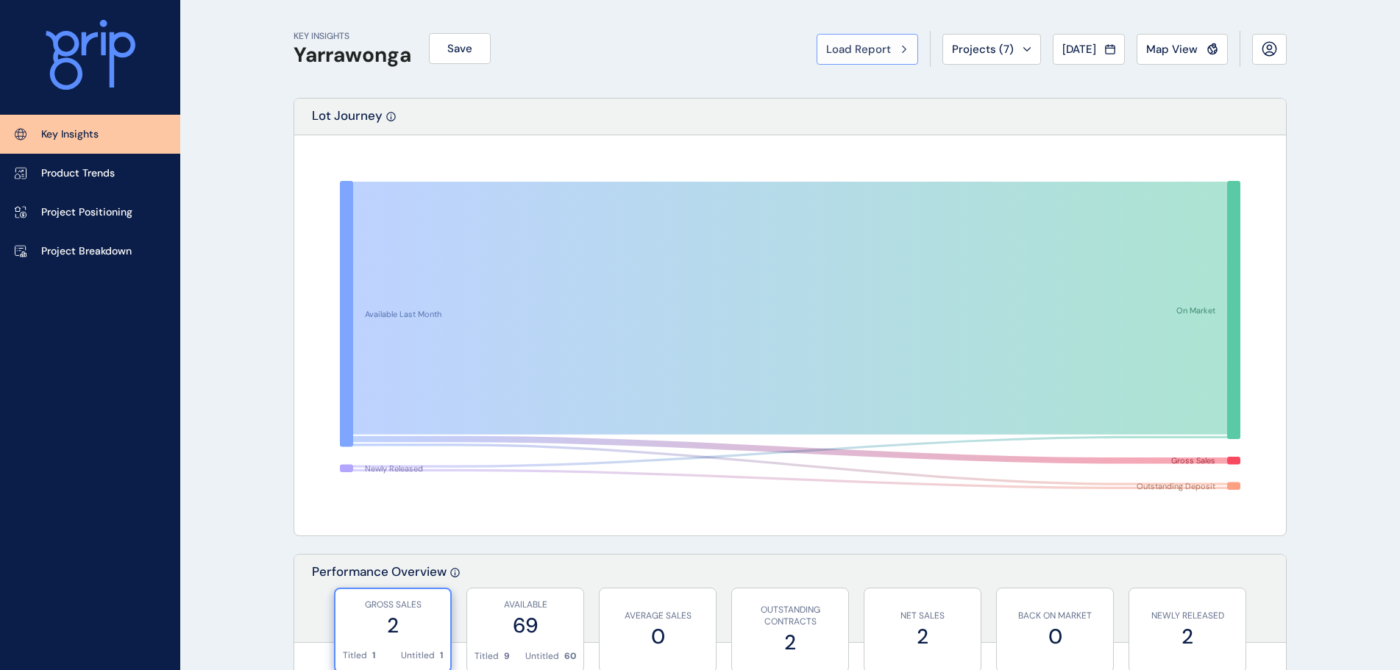
click at [859, 35] on button "Load Report" at bounding box center [868, 49] width 102 height 31
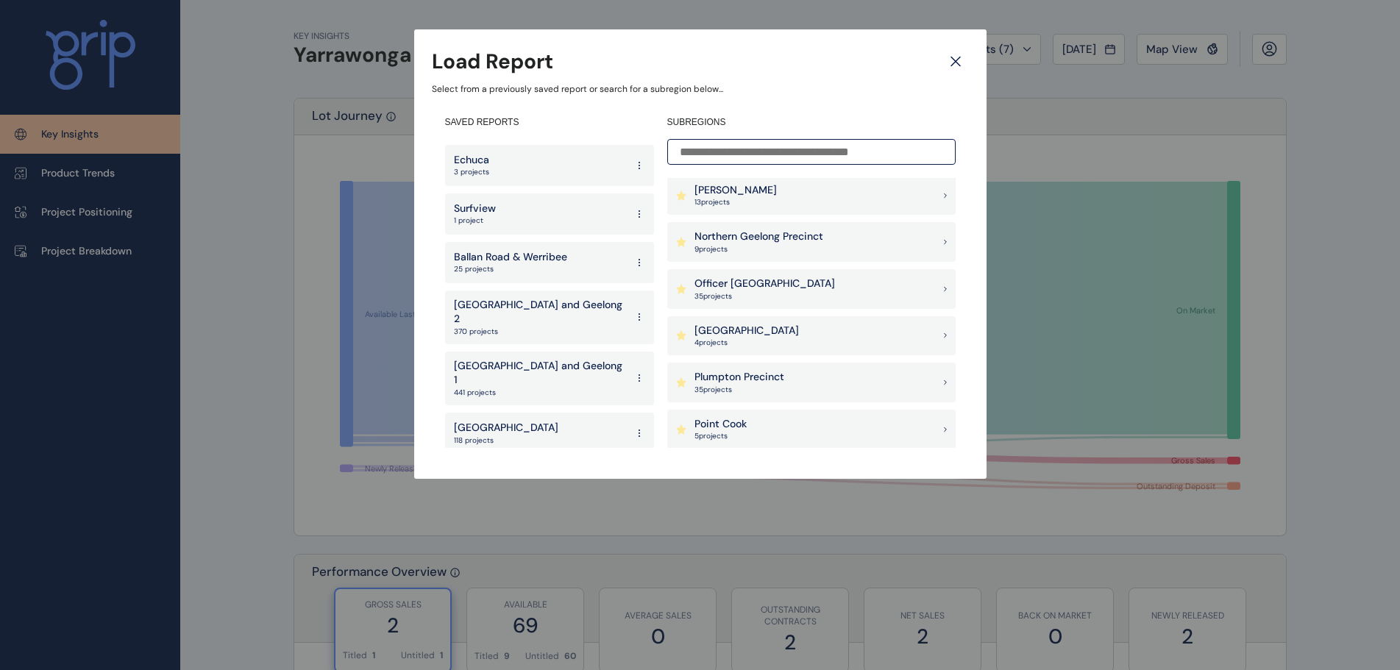
scroll to position [1104, 0]
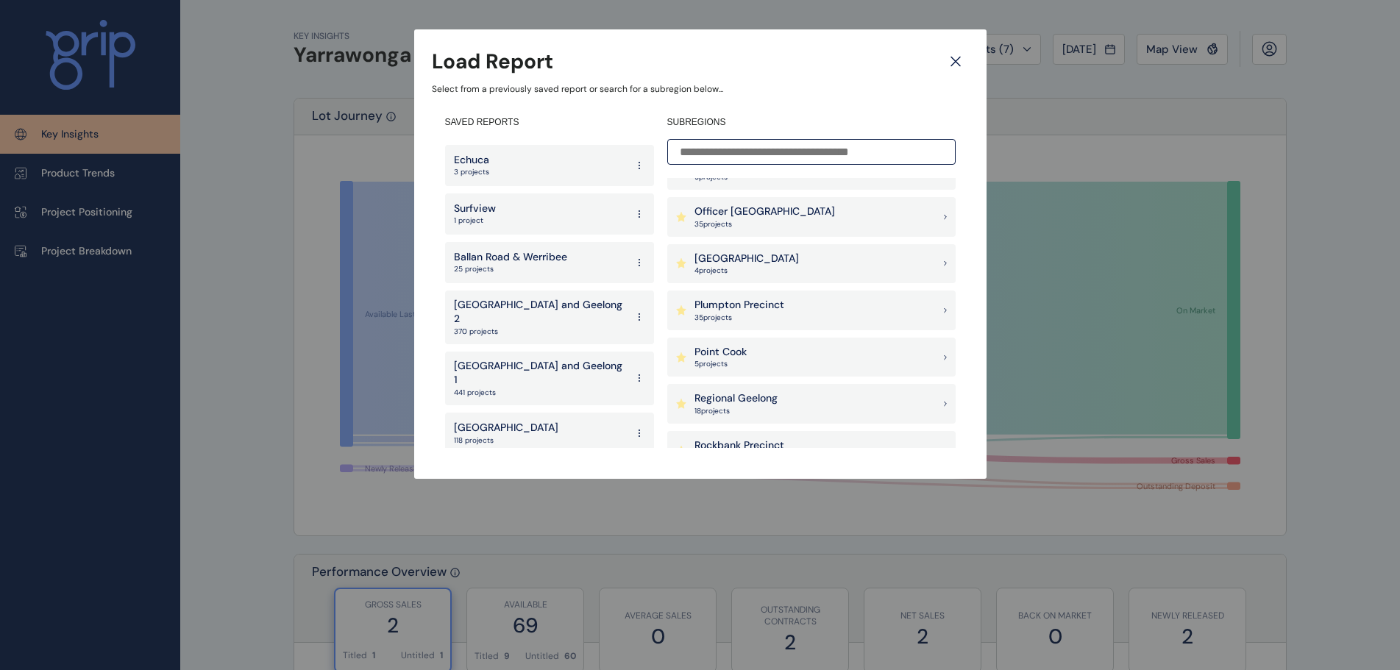
click at [750, 310] on p "Plumpton Precinct" at bounding box center [740, 305] width 90 height 15
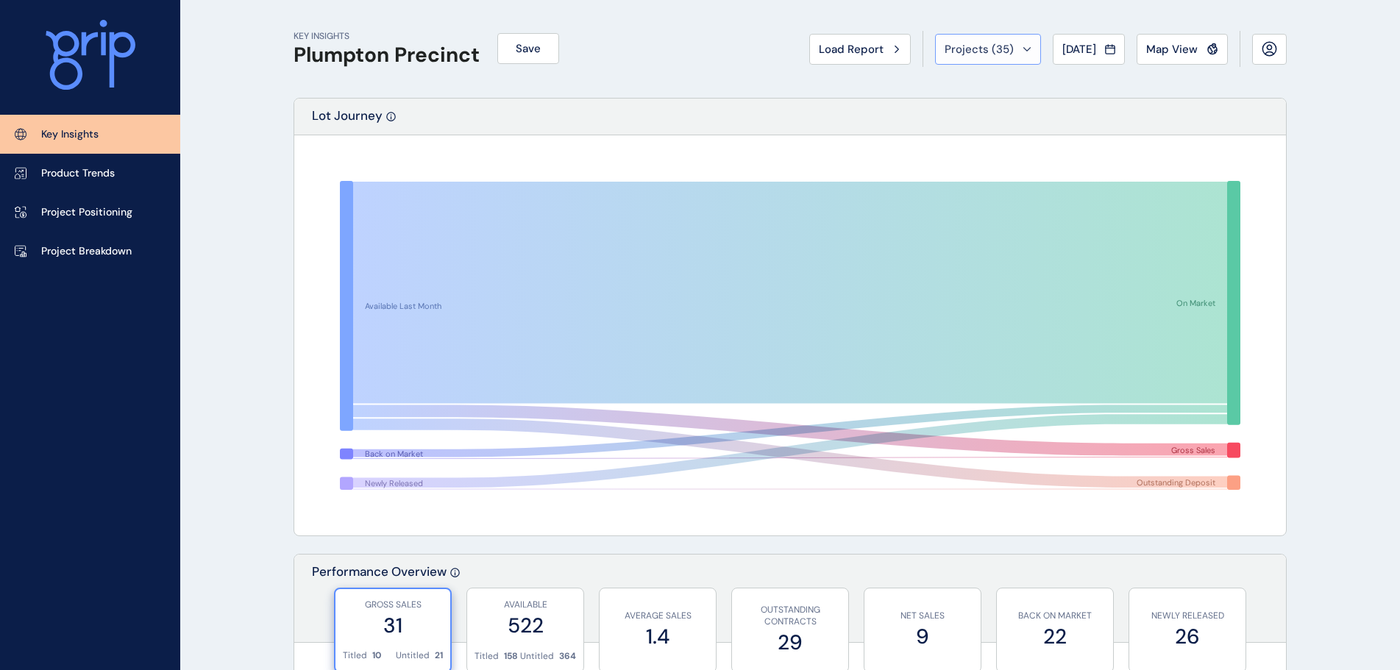
click at [977, 52] on span "Projects ( 35 )" at bounding box center [979, 49] width 69 height 15
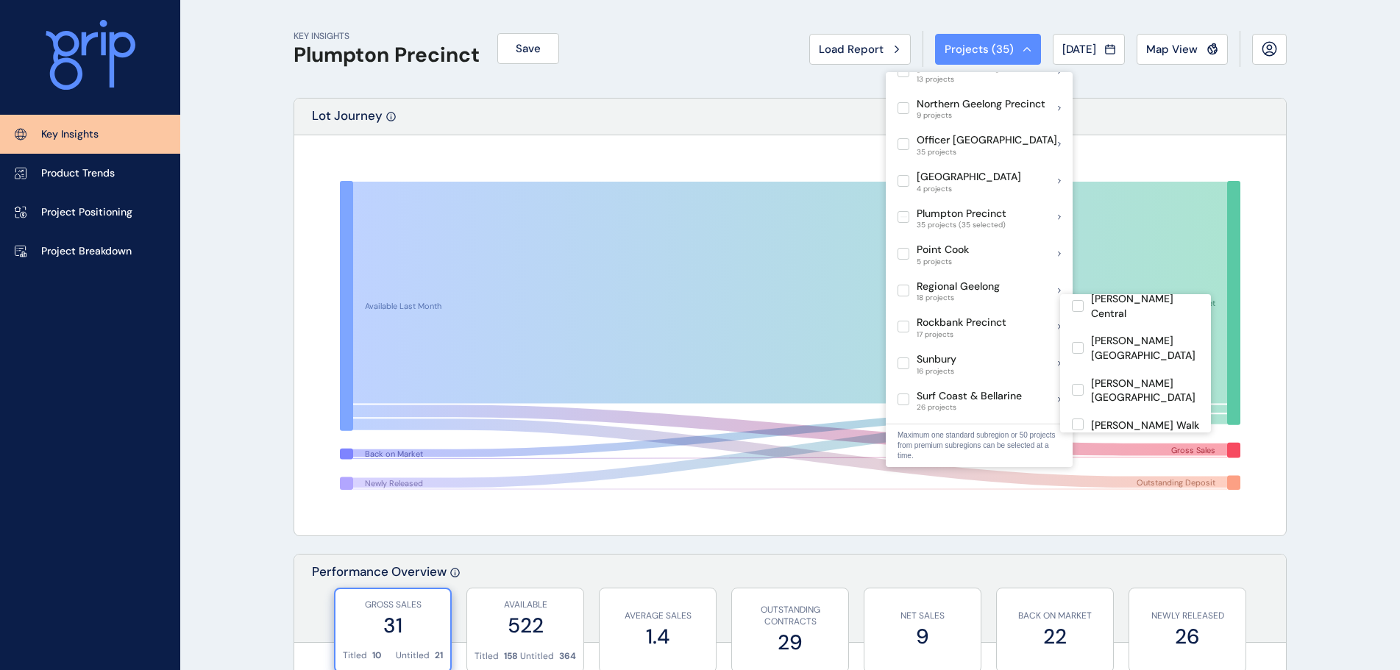
scroll to position [332, 0]
click at [1076, 471] on label at bounding box center [1078, 477] width 12 height 12
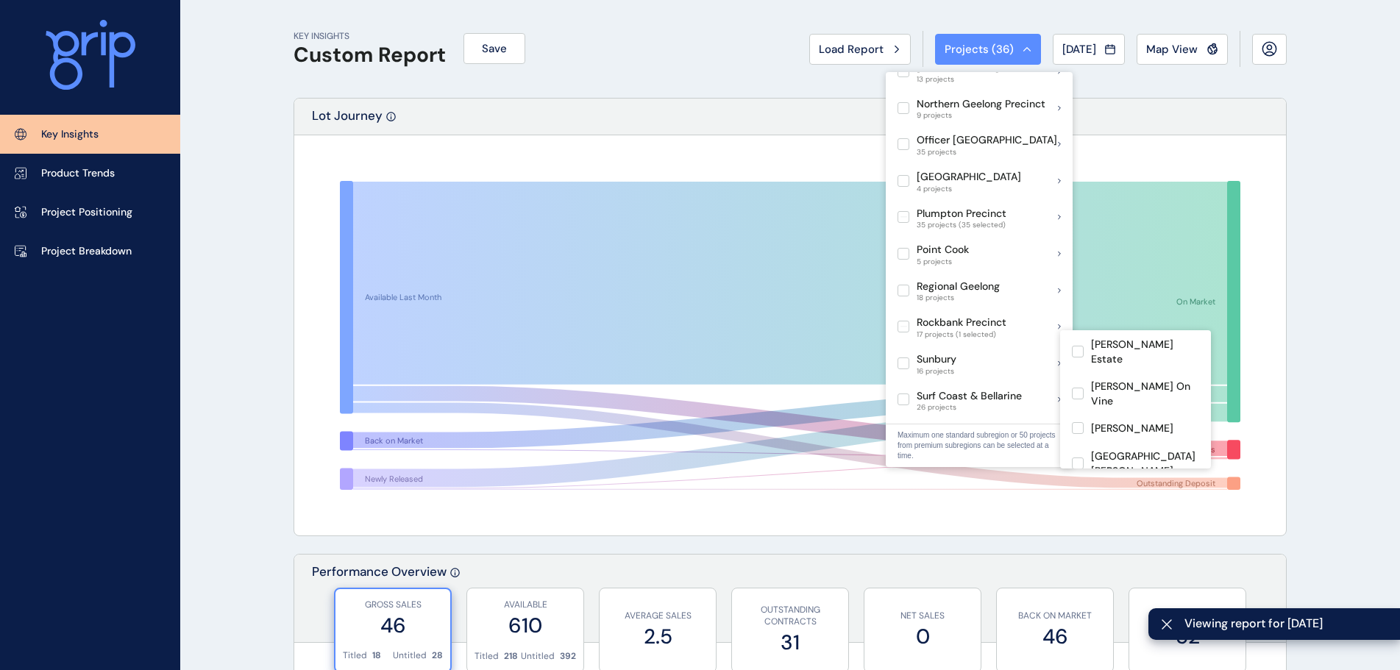
click at [696, 66] on div "KEY INSIGHTS Custom Report Save Load Report Projects ( 36 ) Jul 2025 2025 < > J…" at bounding box center [790, 49] width 993 height 98
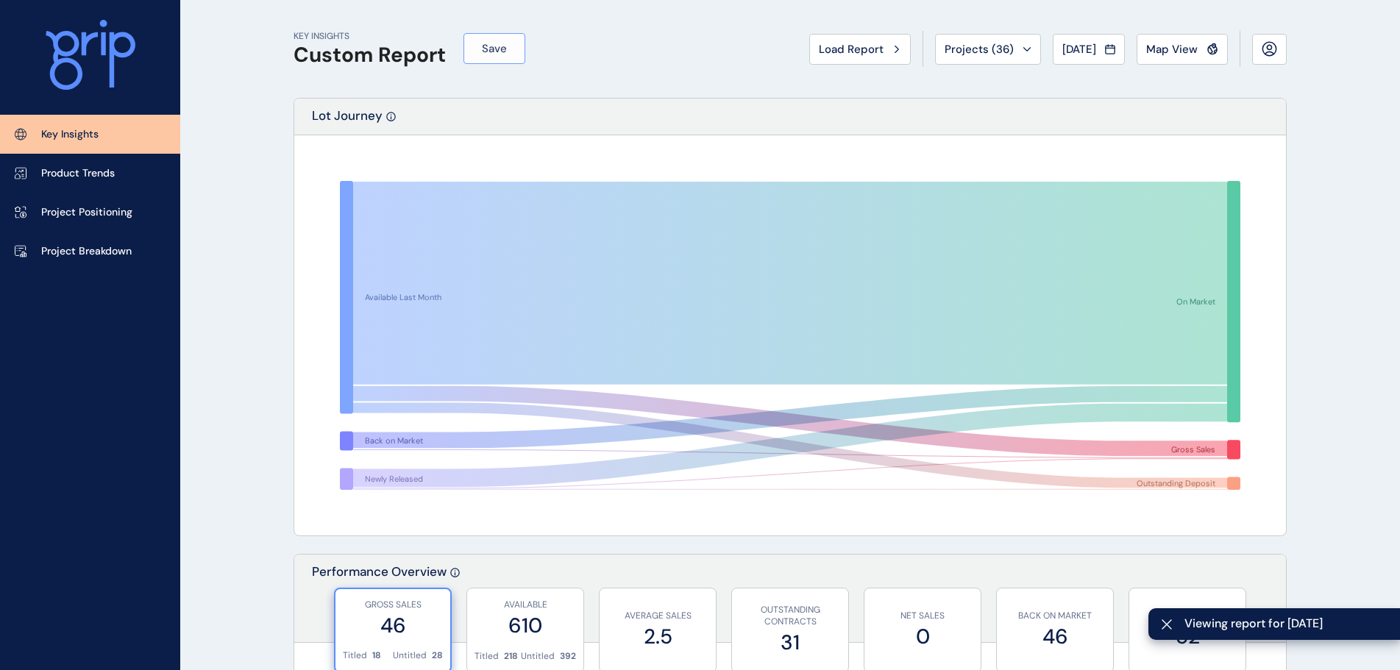
click at [498, 46] on span "Save" at bounding box center [494, 48] width 25 height 15
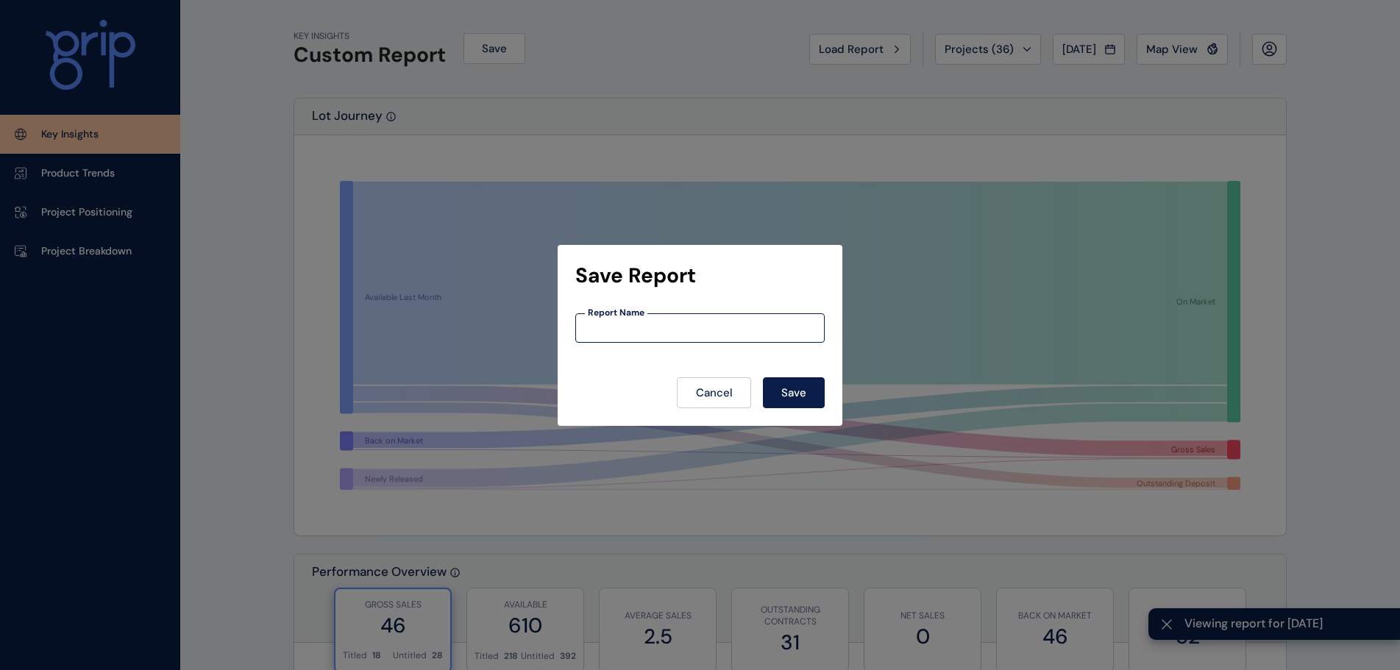
click at [650, 330] on input at bounding box center [700, 328] width 248 height 13
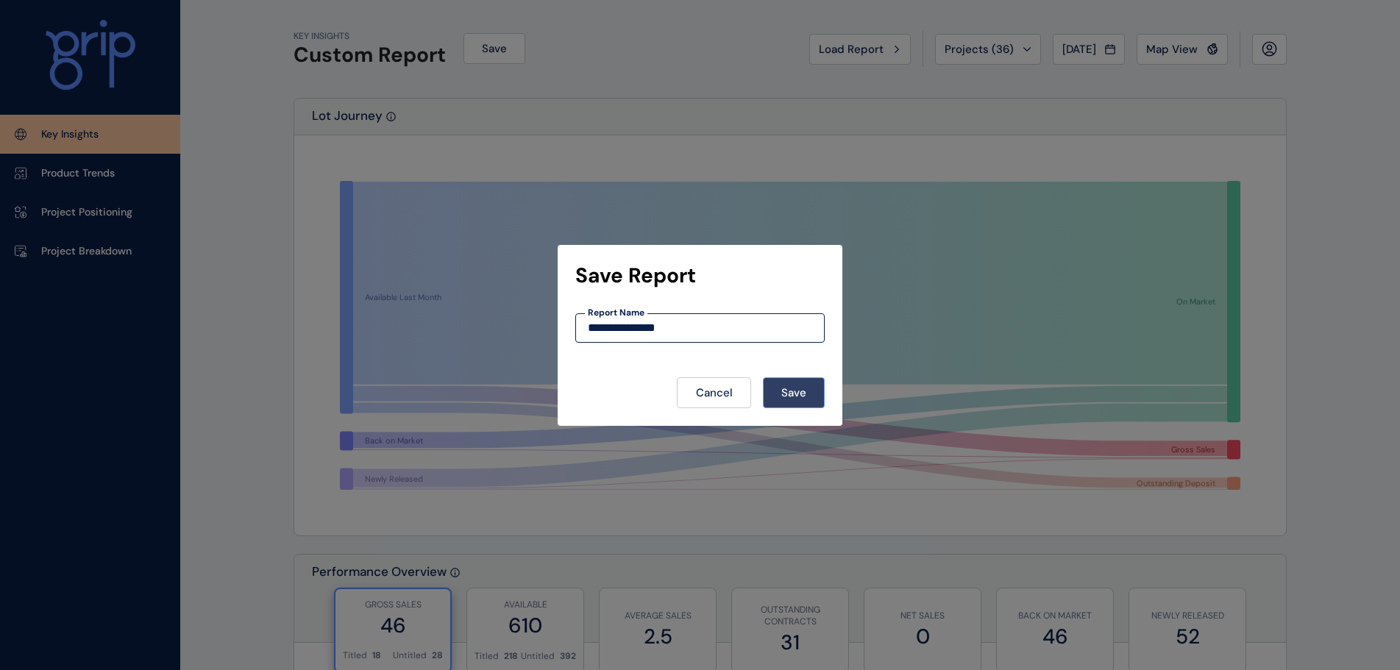
type input "**********"
click at [800, 383] on button "Save" at bounding box center [794, 392] width 62 height 31
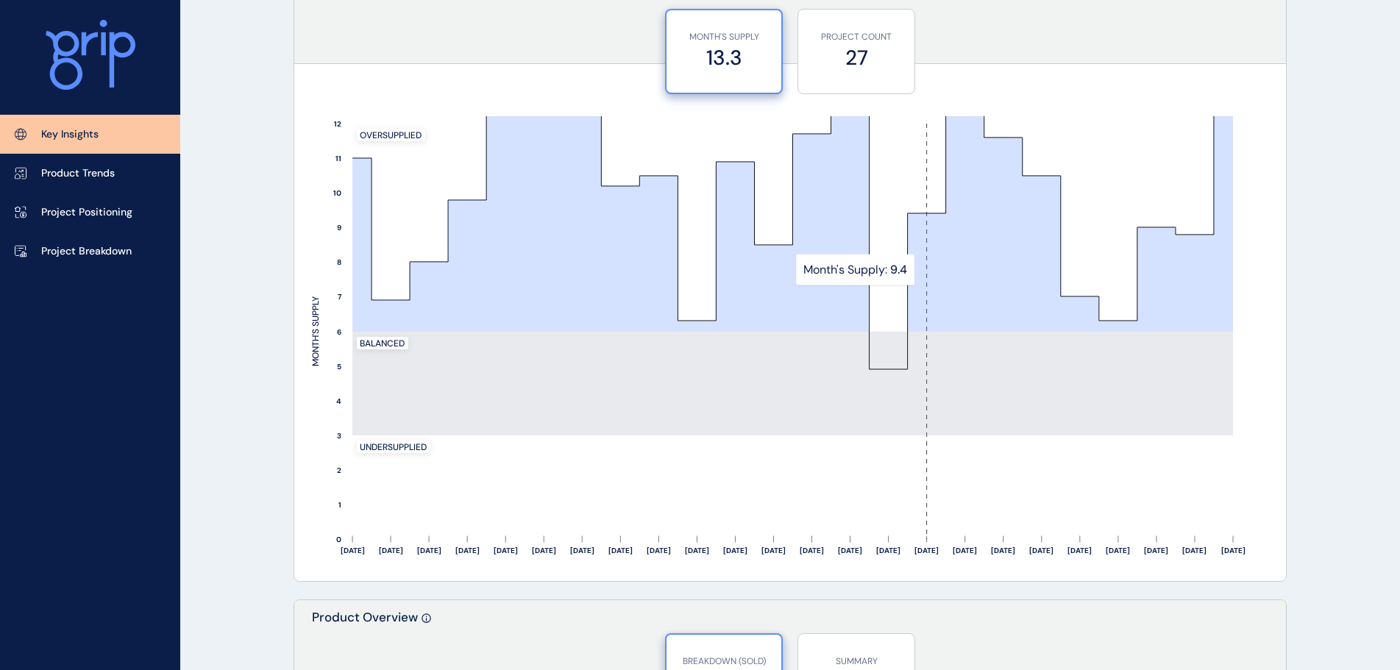
scroll to position [1766, 0]
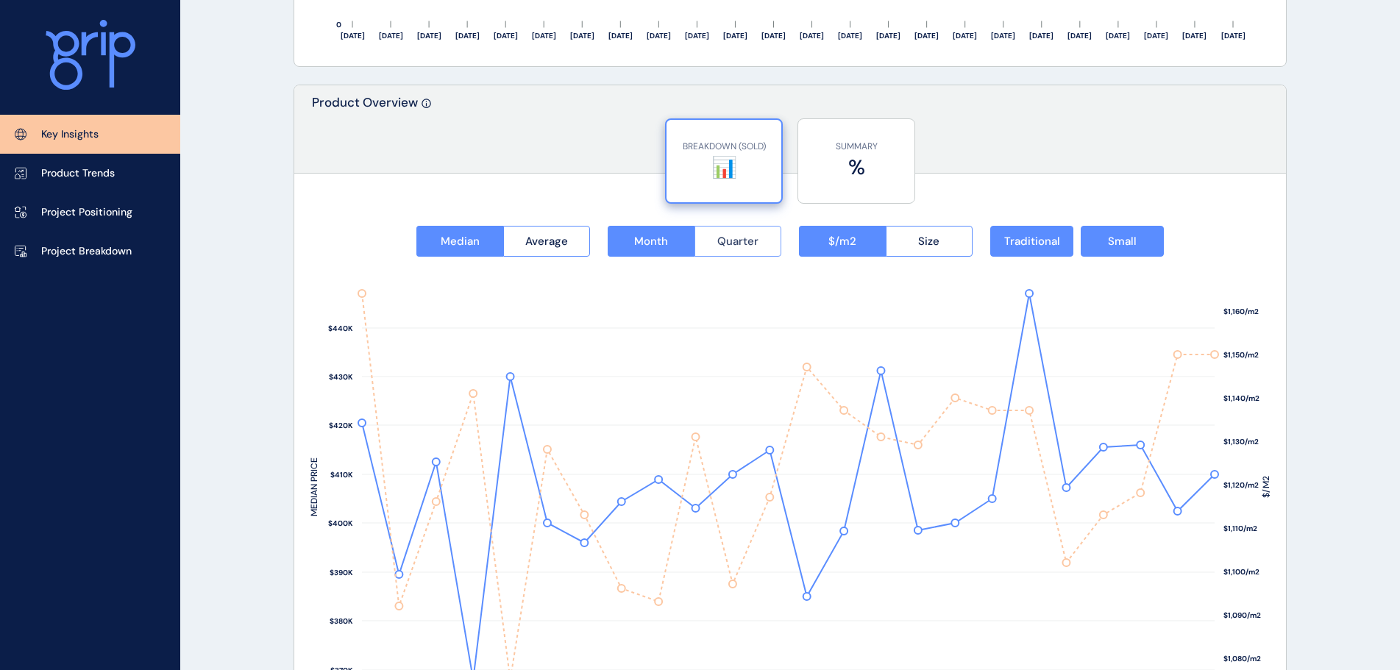
click at [742, 245] on span "Quarter" at bounding box center [737, 241] width 41 height 15
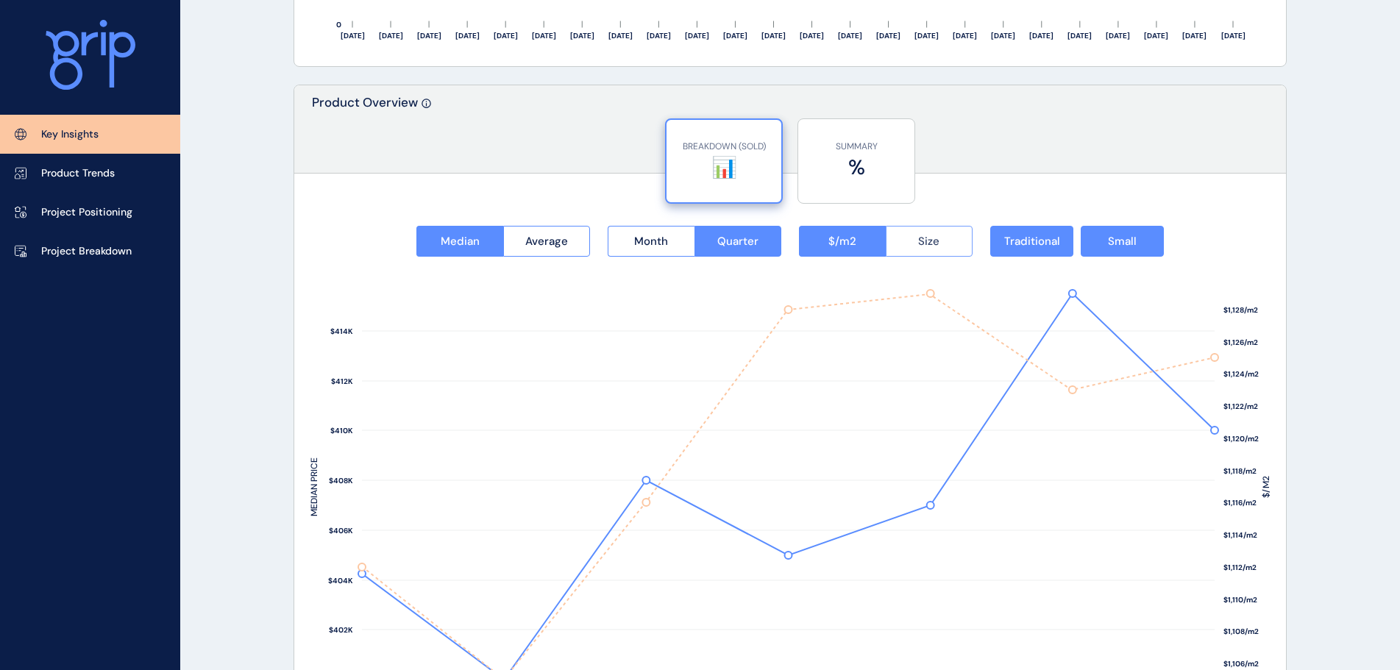
click at [928, 247] on span "Size" at bounding box center [928, 241] width 21 height 15
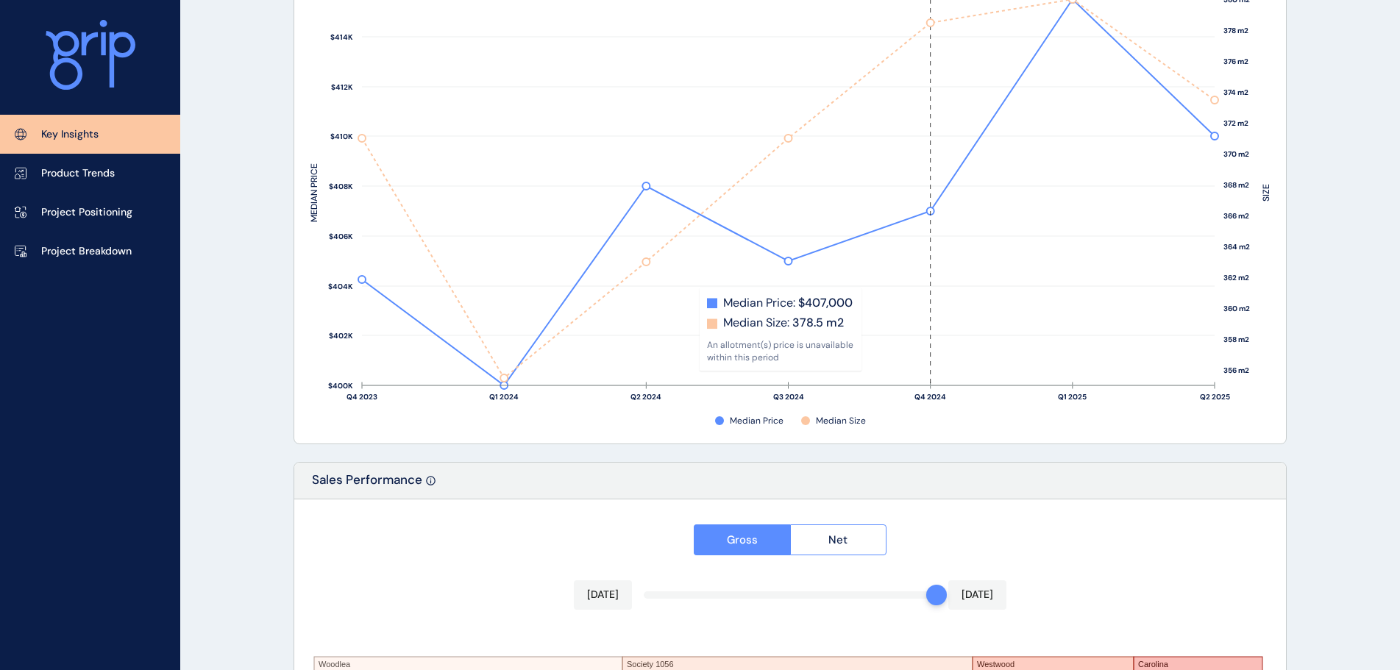
scroll to position [2427, 0]
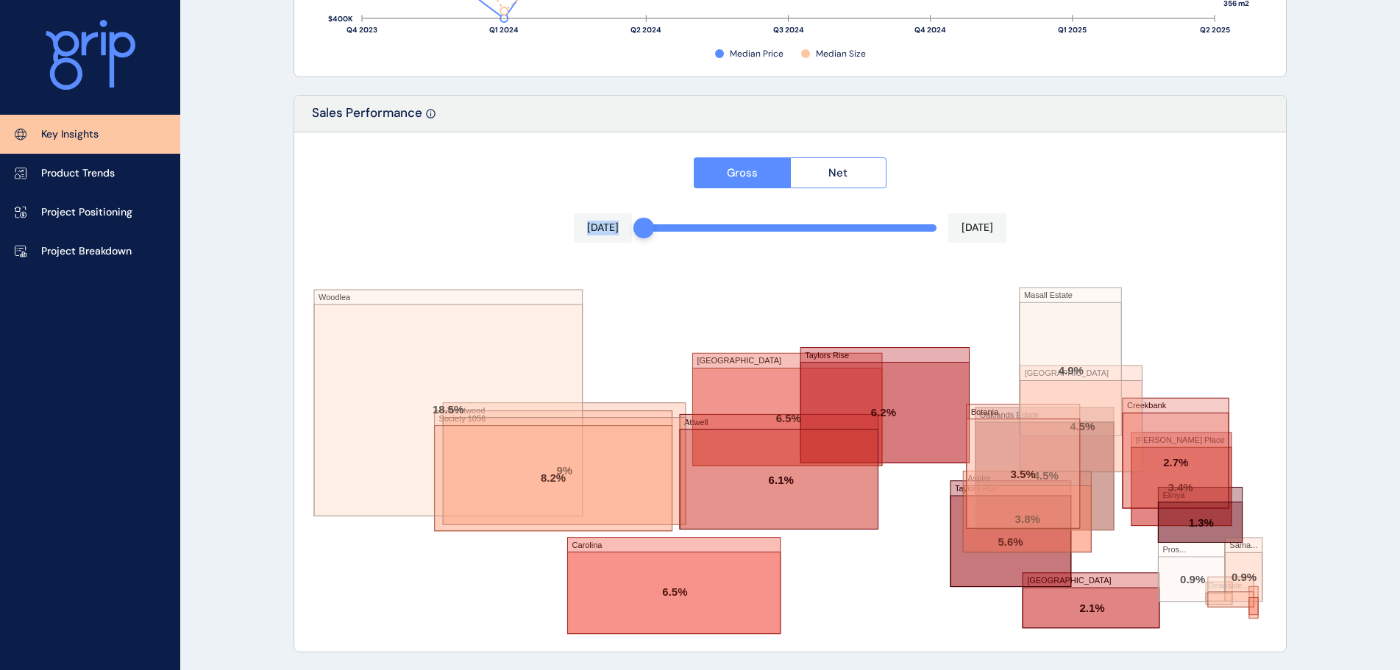
drag, startPoint x: 929, startPoint y: 227, endPoint x: 641, endPoint y: 224, distance: 288.4
click at [641, 224] on div "Gross Net Aug 2024 Jul 2025 Woodlea Westwood Society 1056 Little Springs Caroli…" at bounding box center [790, 391] width 992 height 519
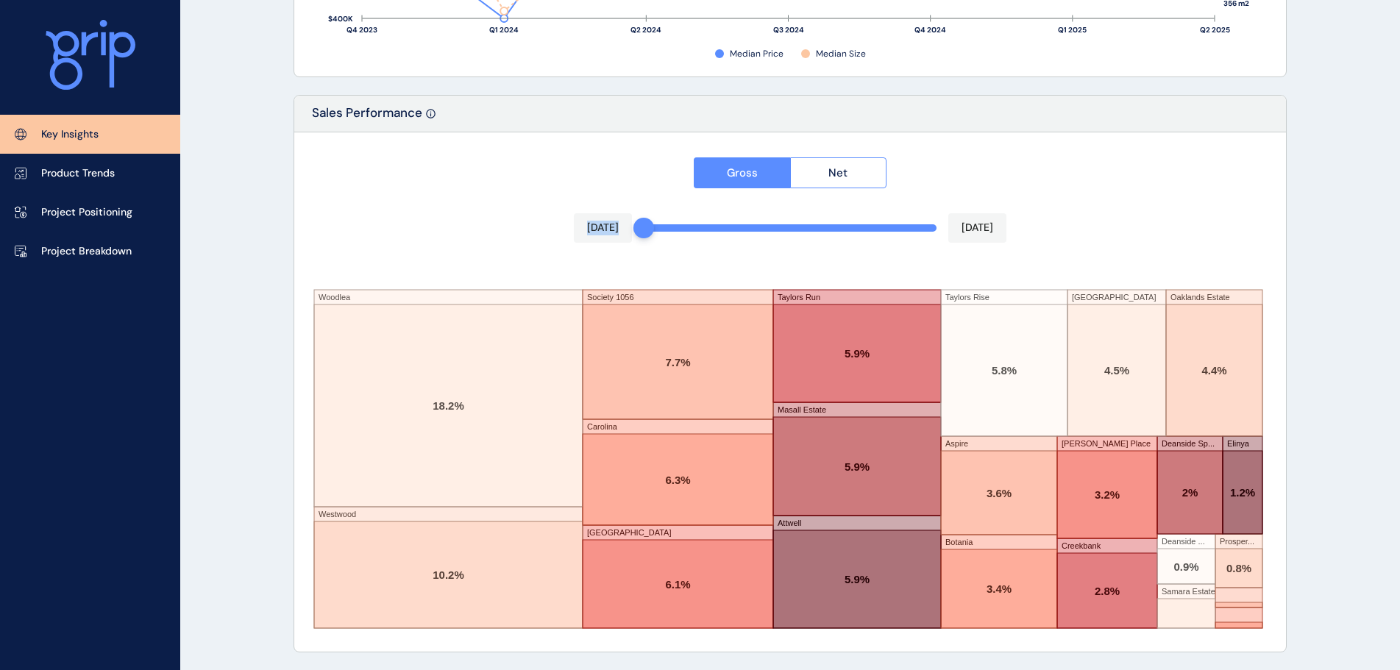
click at [458, 230] on div "Gross Net Aug 2024 Jul 2025 Woodlea Westwood Society 1056 Carolina Little Sprin…" at bounding box center [790, 391] width 992 height 519
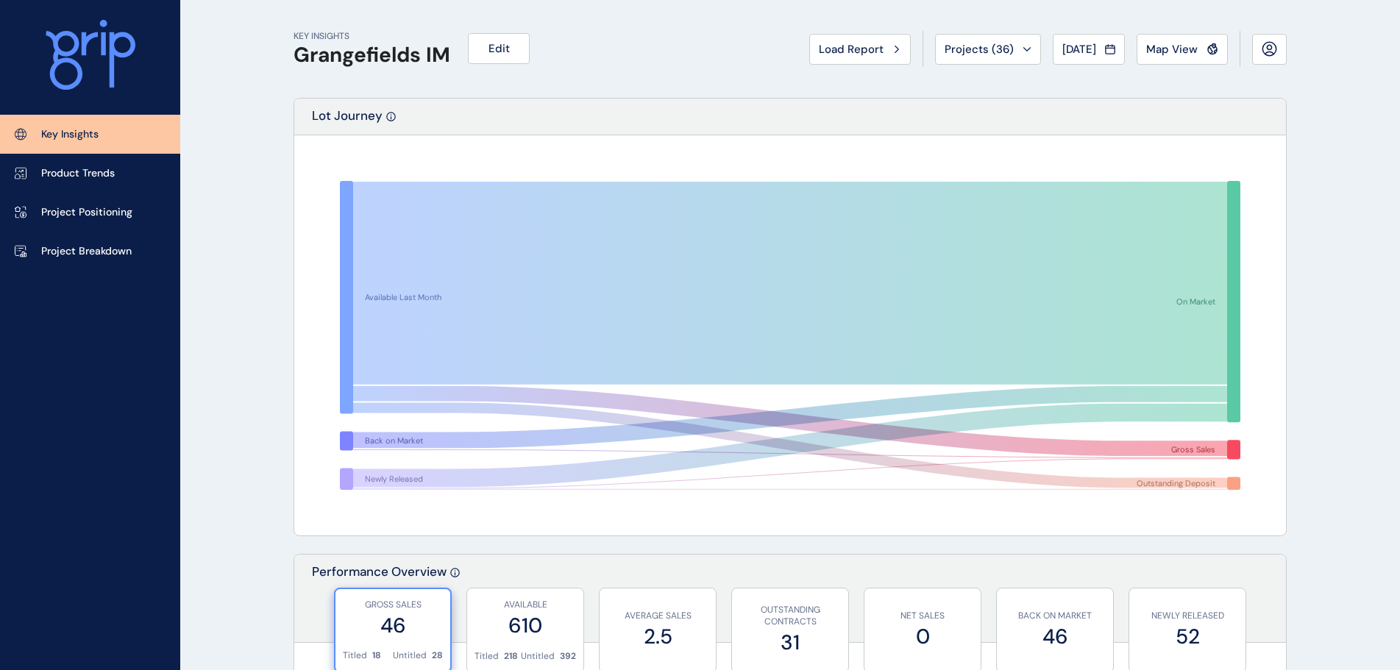
scroll to position [515, 0]
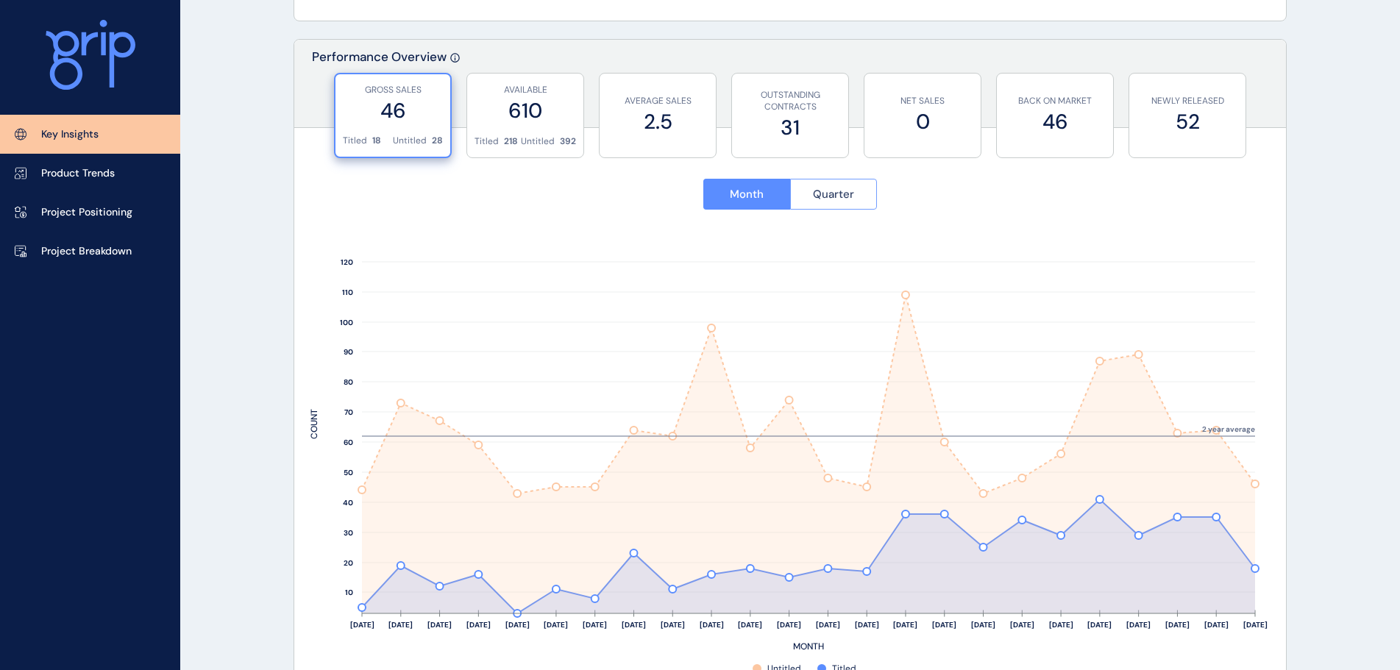
click at [851, 206] on button "Quarter" at bounding box center [834, 194] width 88 height 31
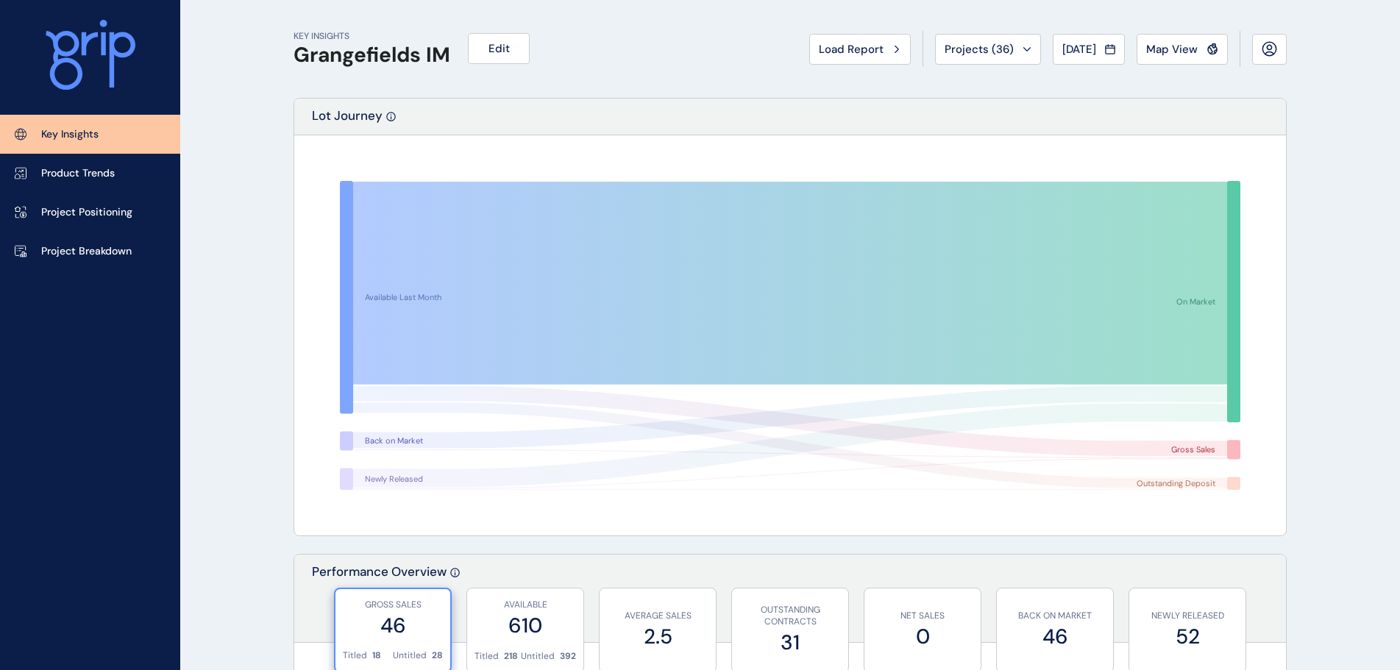
scroll to position [441, 0]
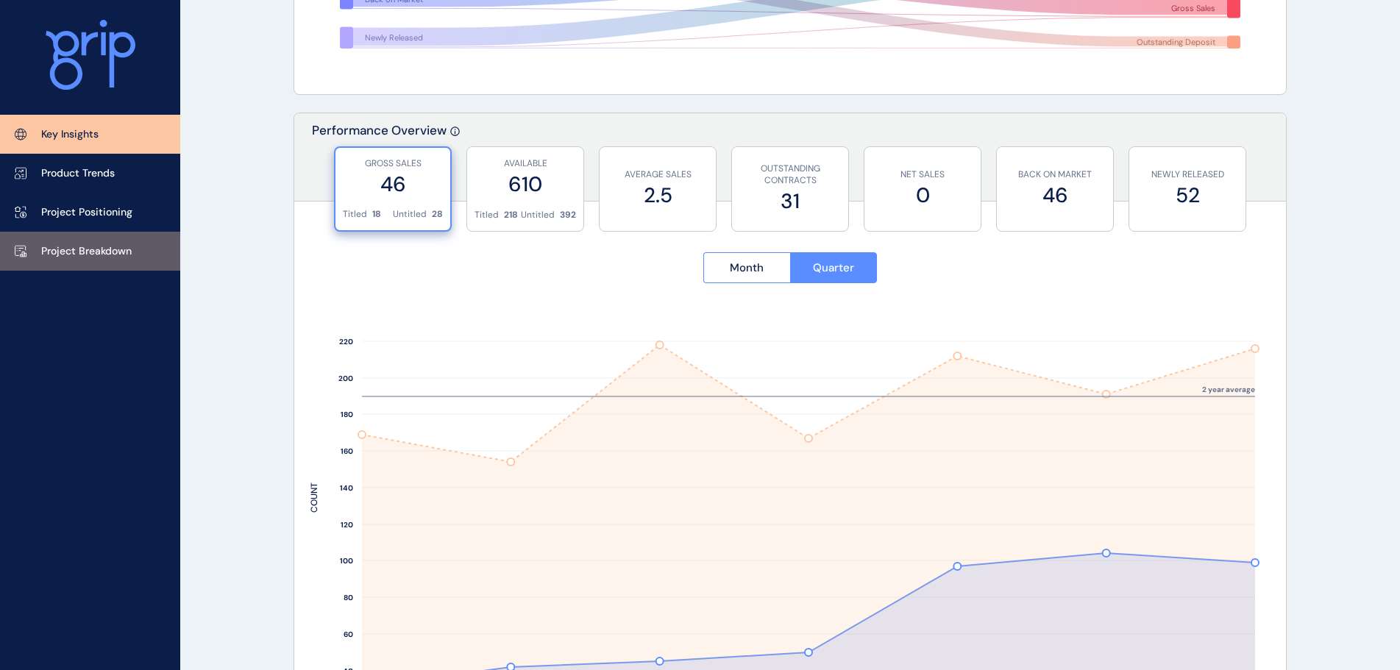
click at [129, 249] on p "Project Breakdown" at bounding box center [86, 251] width 90 height 15
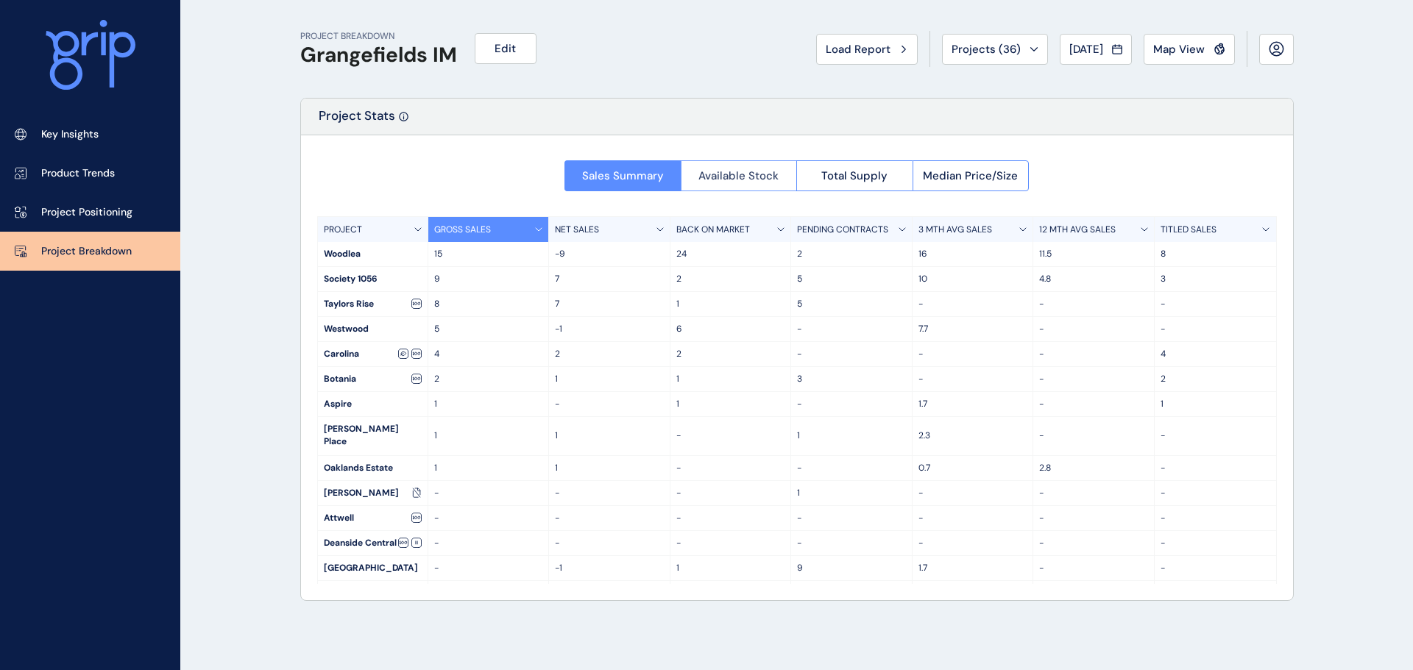
click at [773, 176] on span "Available Stock" at bounding box center [738, 175] width 80 height 15
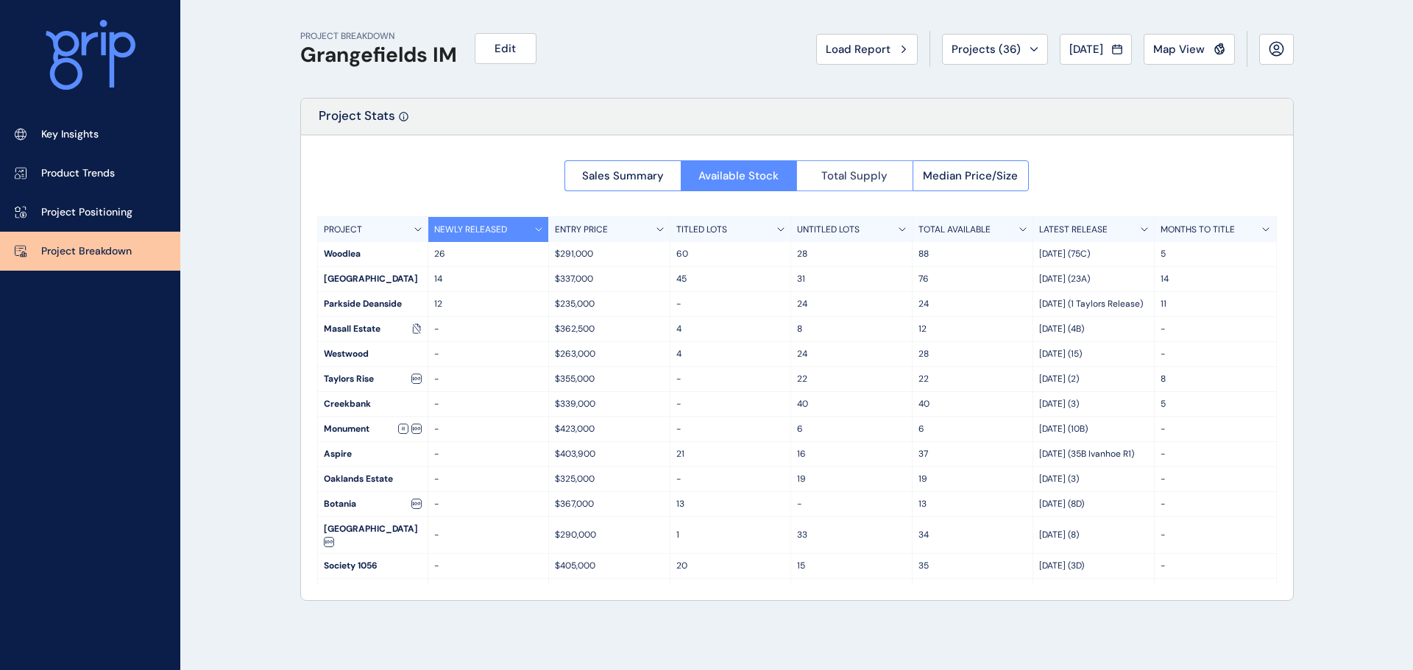
click at [839, 177] on span "Total Supply" at bounding box center [854, 175] width 66 height 15
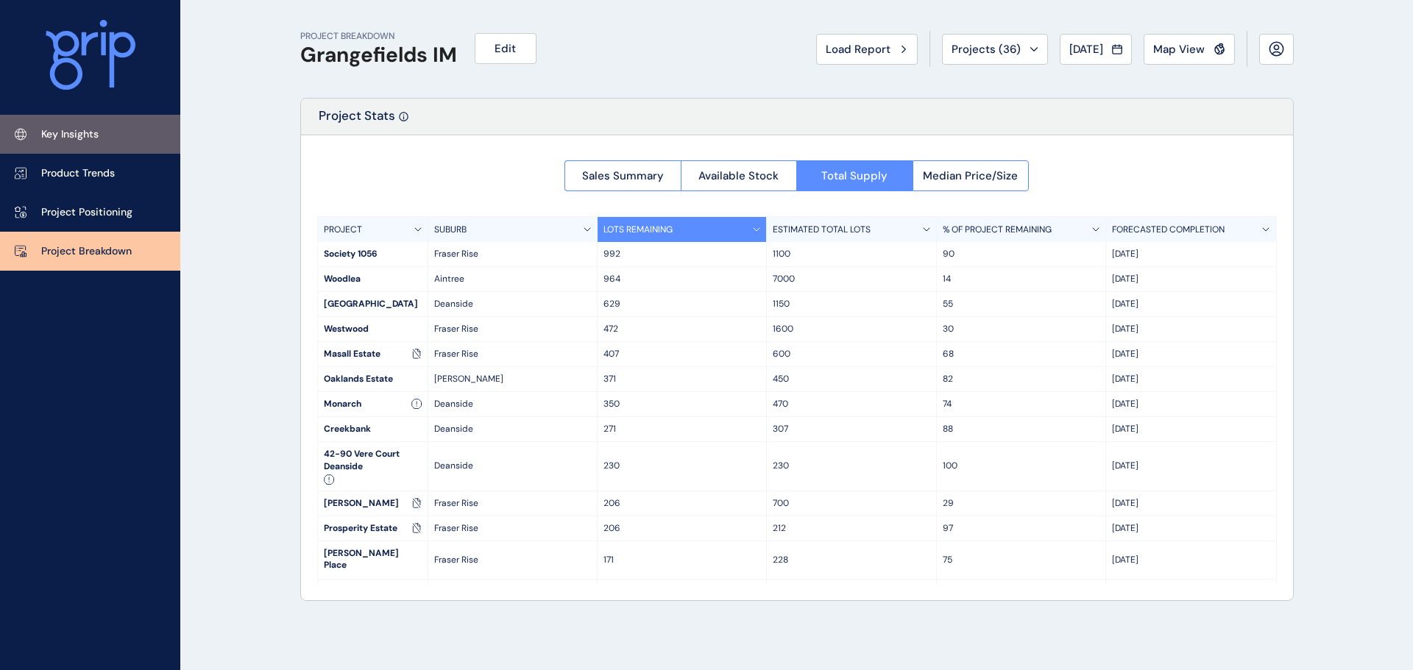
click at [70, 129] on p "Key Insights" at bounding box center [69, 134] width 57 height 15
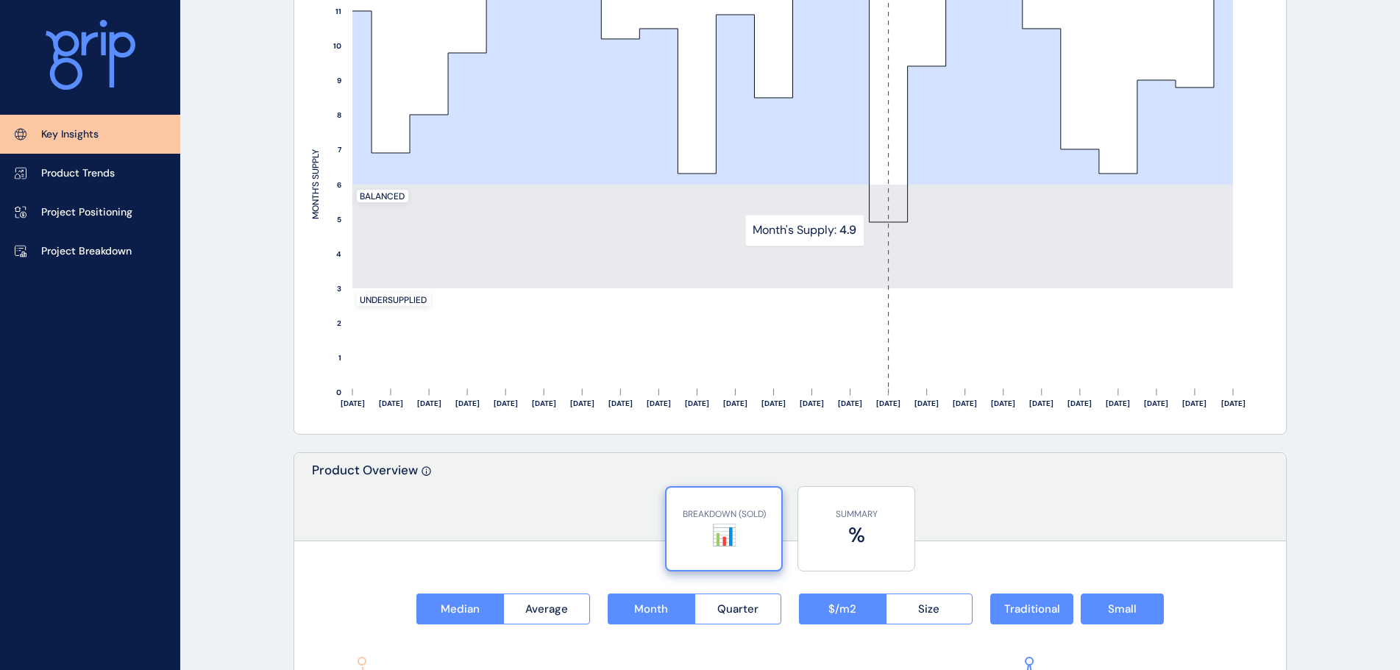
scroll to position [1030, 0]
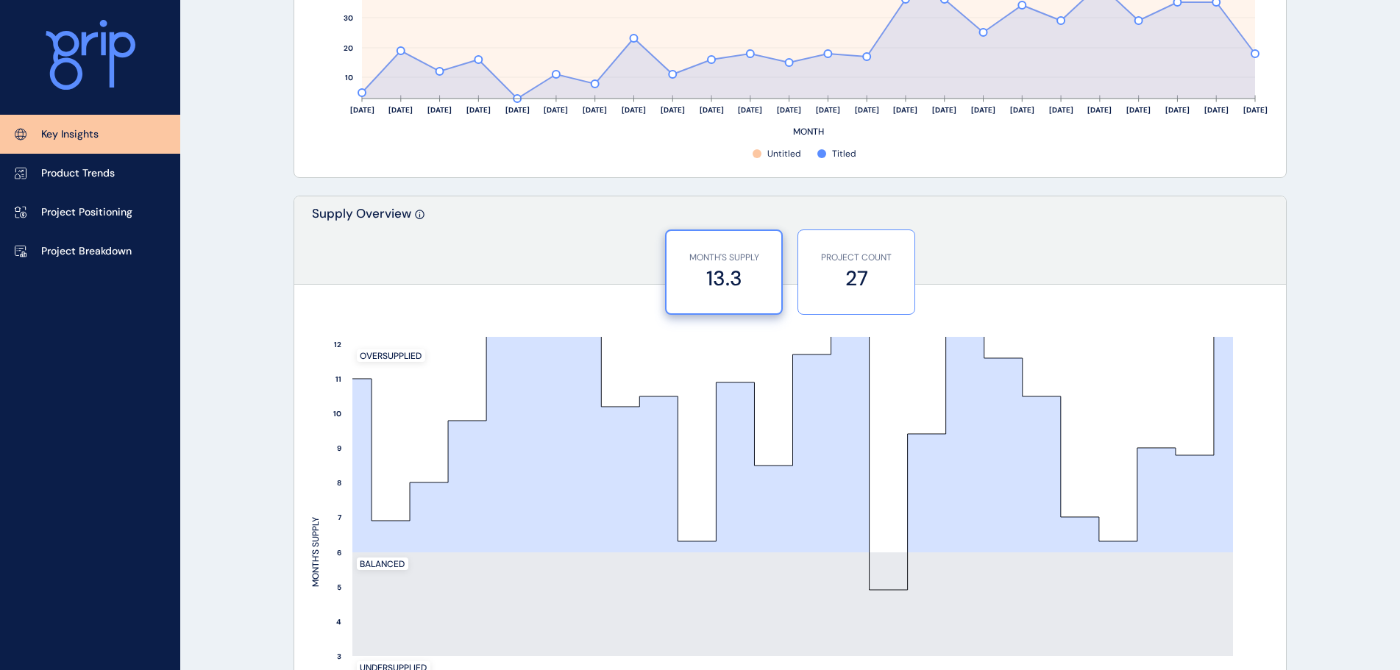
click at [868, 261] on p "PROJECT COUNT" at bounding box center [857, 258] width 102 height 13
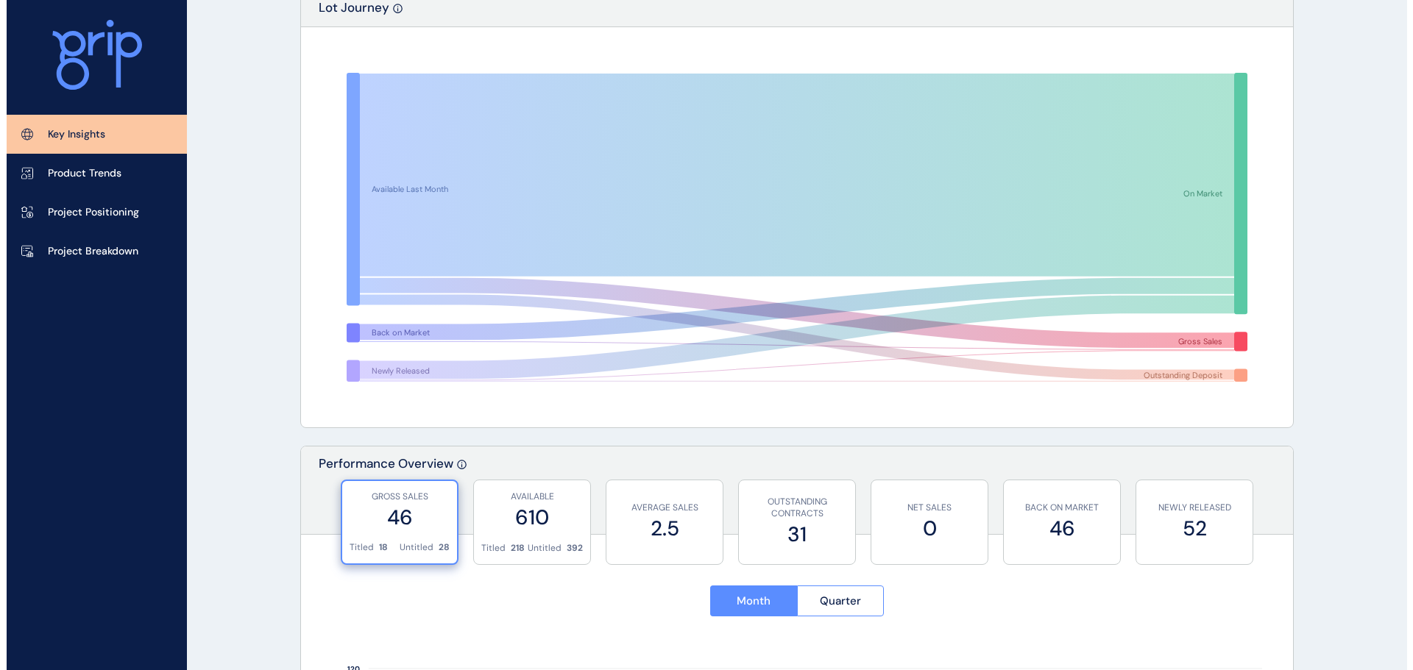
scroll to position [0, 0]
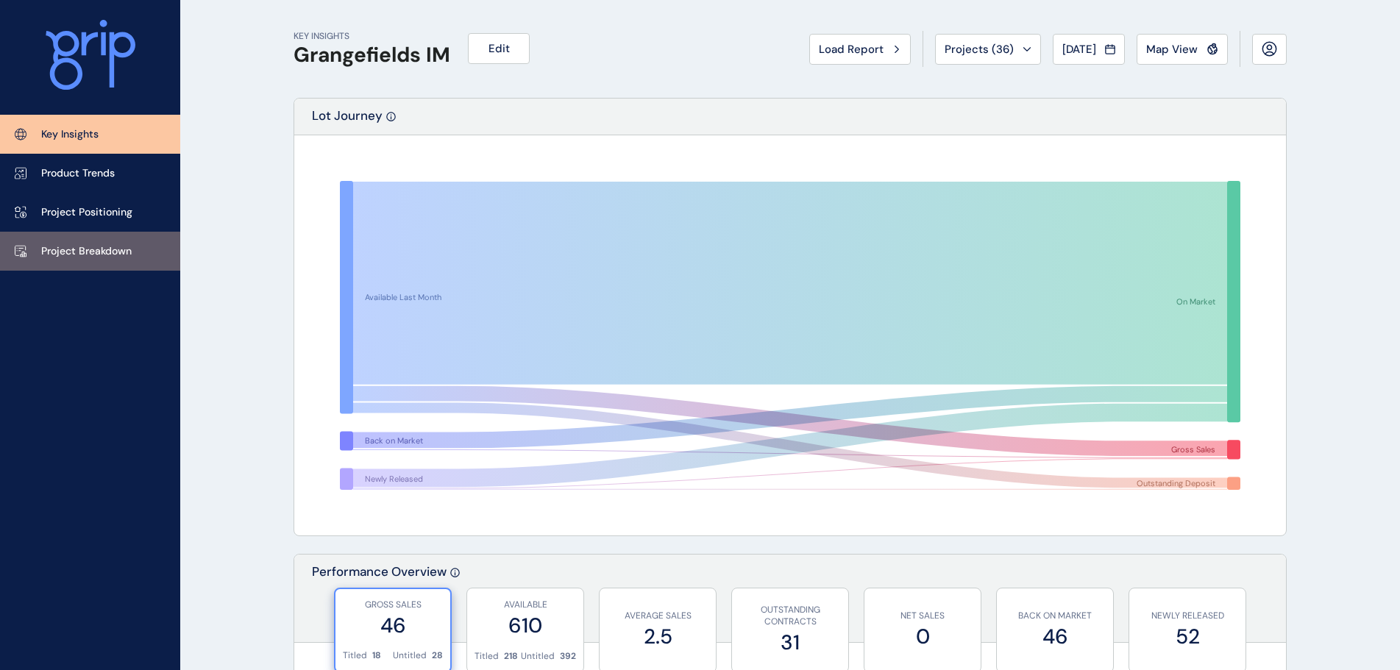
click at [65, 252] on p "Project Breakdown" at bounding box center [86, 251] width 90 height 15
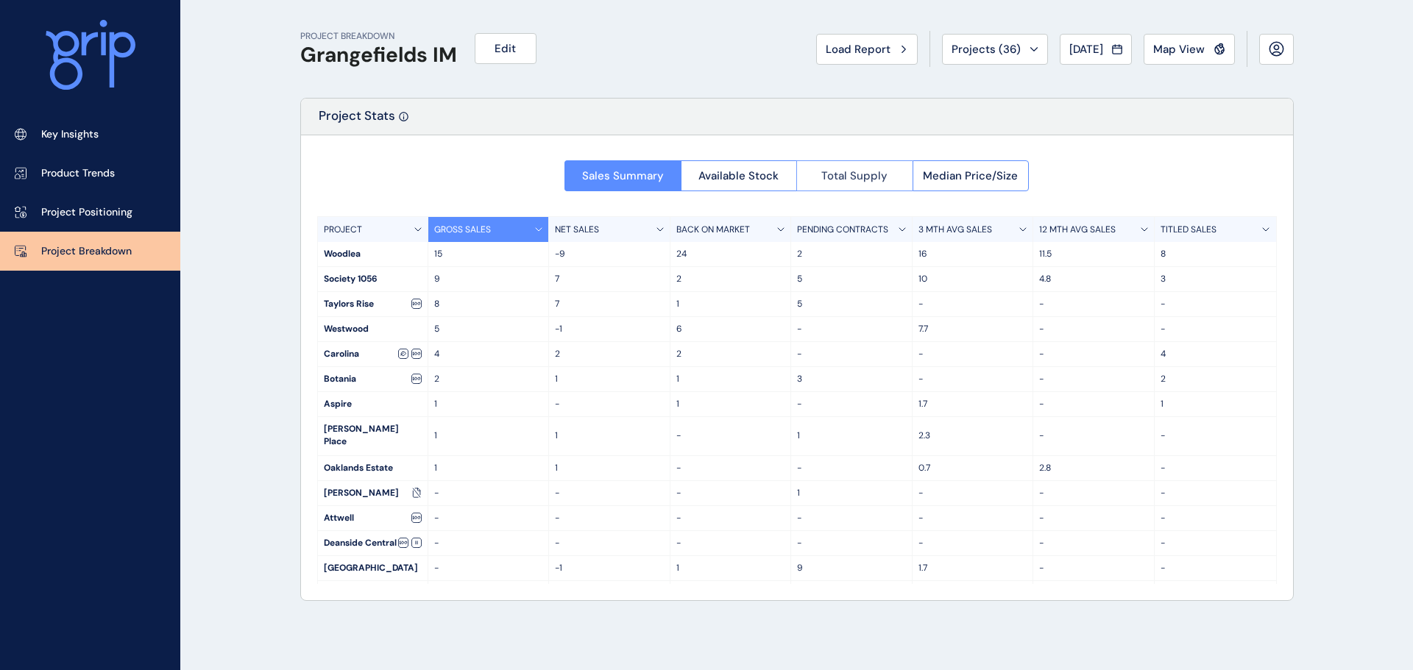
click at [837, 169] on span "Total Supply" at bounding box center [854, 175] width 66 height 15
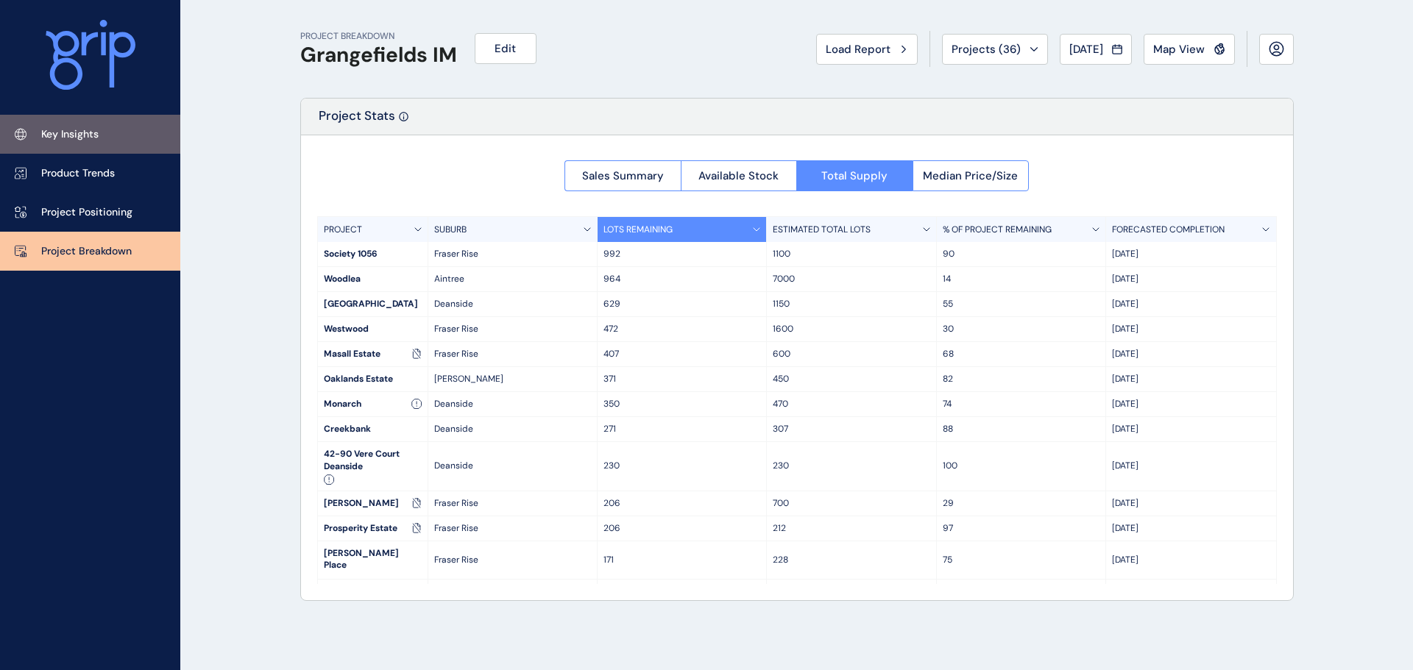
click at [108, 146] on link "Key Insights" at bounding box center [90, 134] width 180 height 39
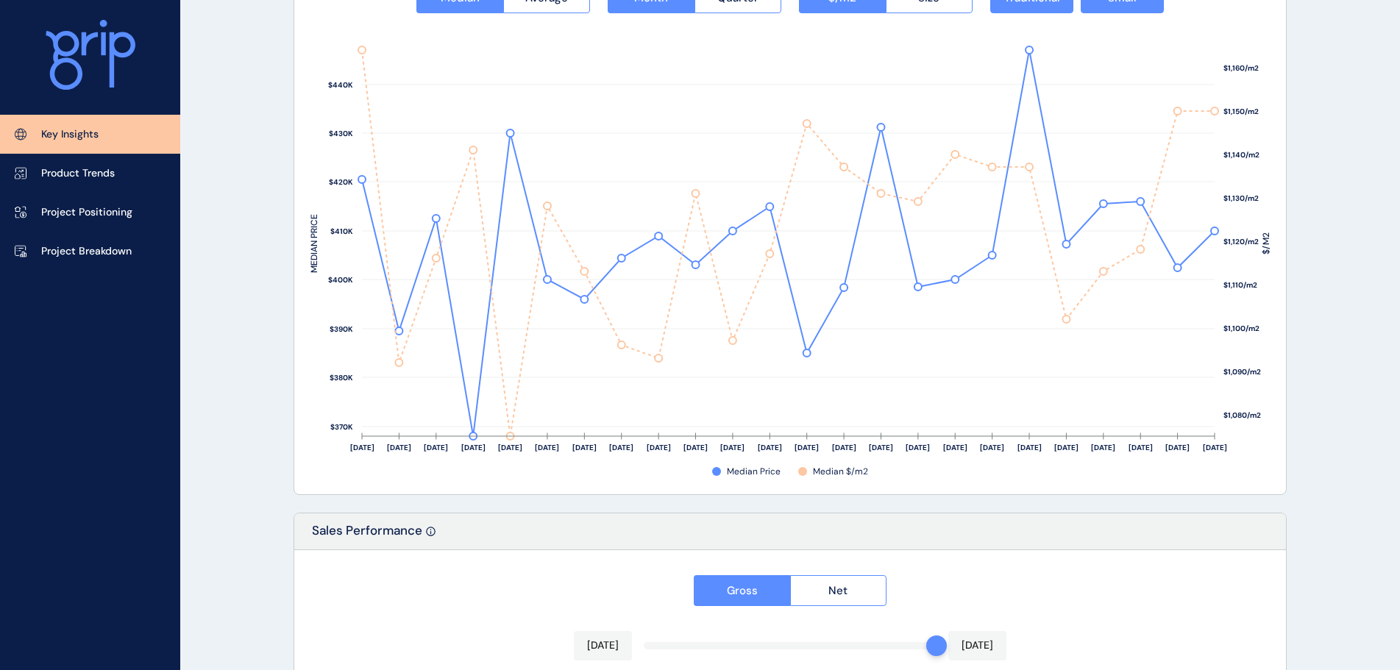
scroll to position [2427, 0]
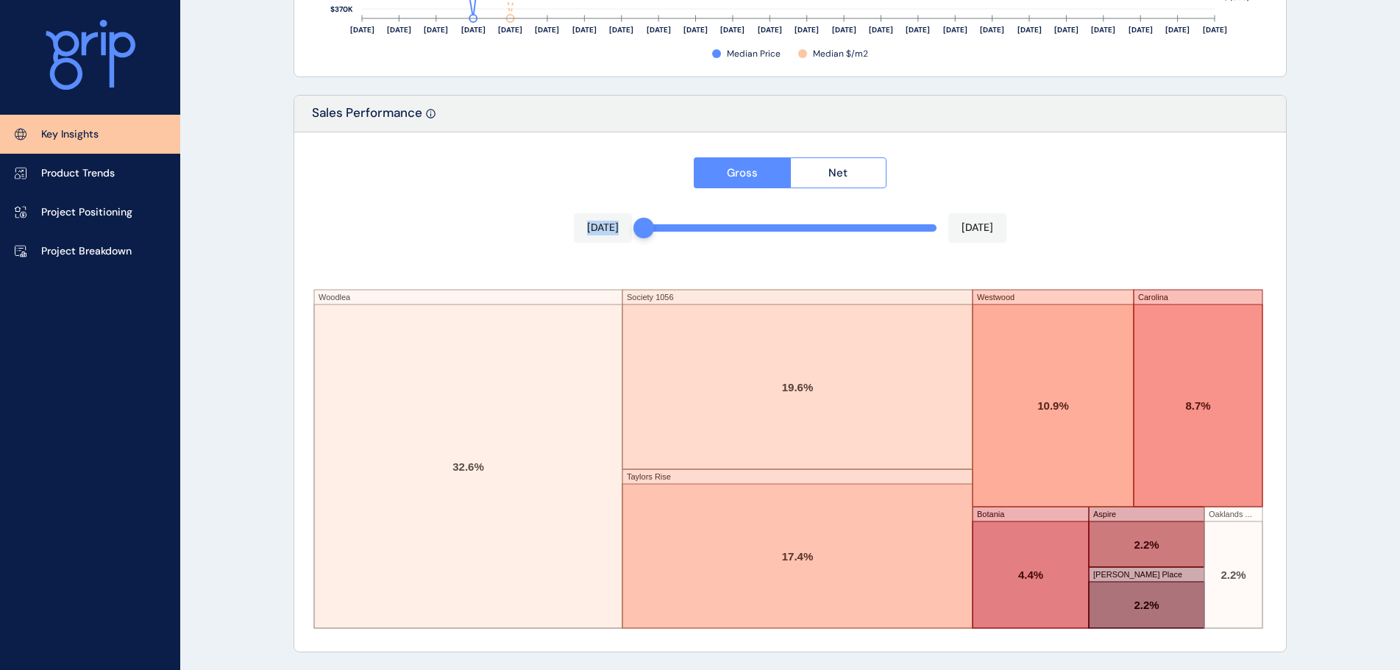
click at [537, 241] on div "Gross Net Aug 2024 Jul 2025 Woodlea Society 1056 Taylors Rise Westwood Carolina…" at bounding box center [790, 391] width 992 height 519
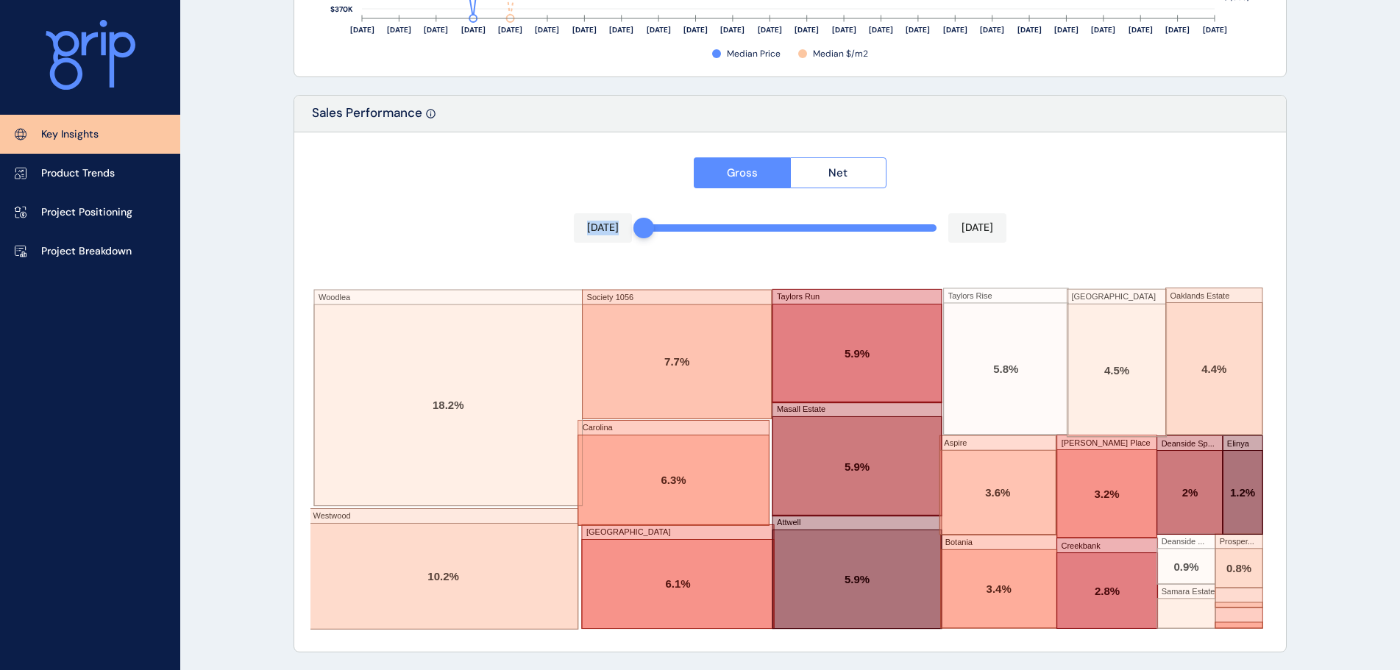
click at [465, 211] on div "Gross Net Aug 2024 Jul 2025 Woodlea Westwood Society 1056 Carolina Little Sprin…" at bounding box center [790, 391] width 992 height 519
